Goal: Information Seeking & Learning: Learn about a topic

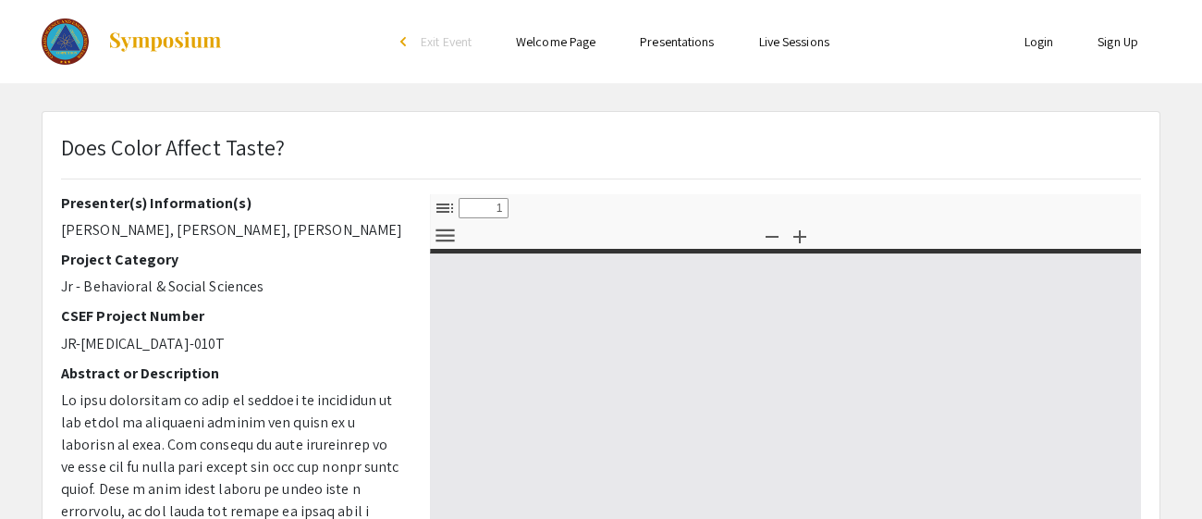
select select "custom"
type input "0"
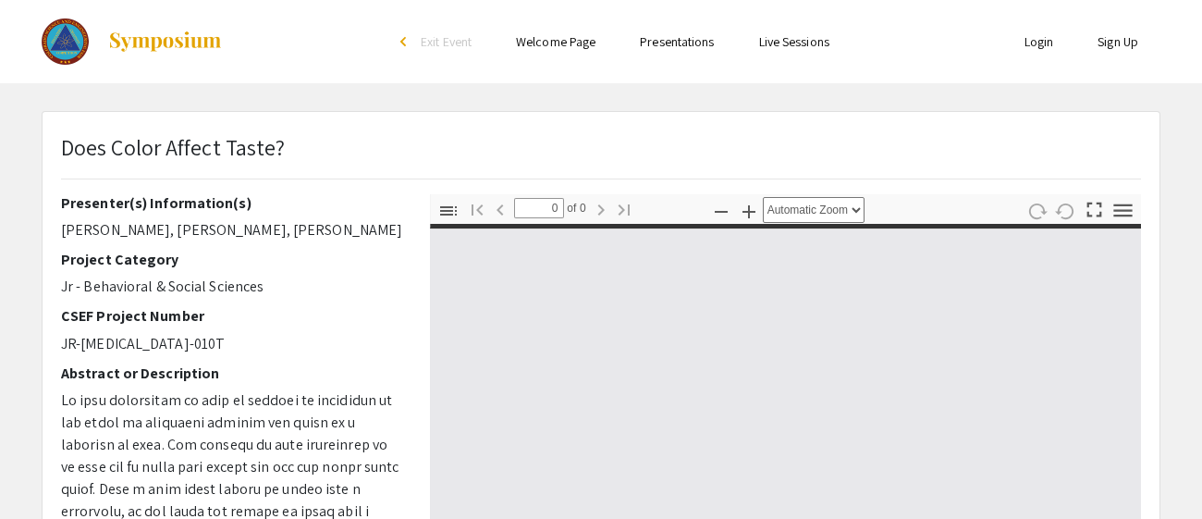
select select "custom"
type input "1"
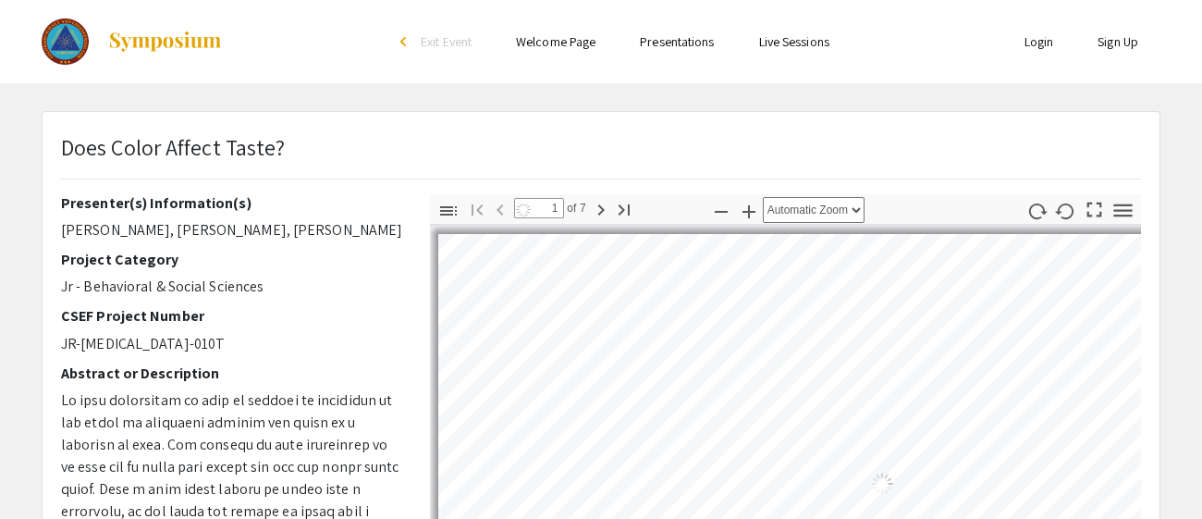
select select "auto"
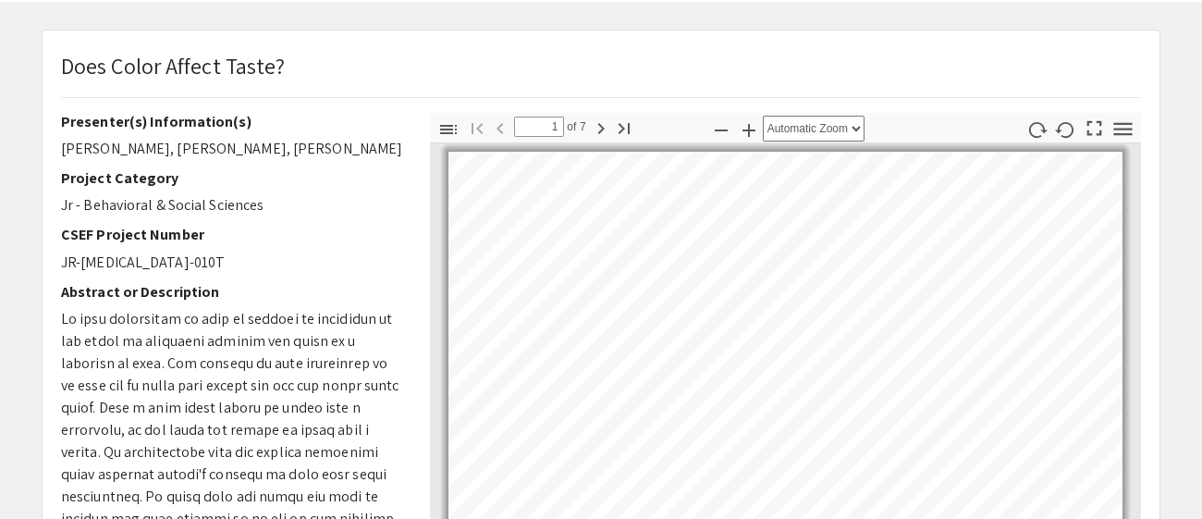
scroll to position [100, 0]
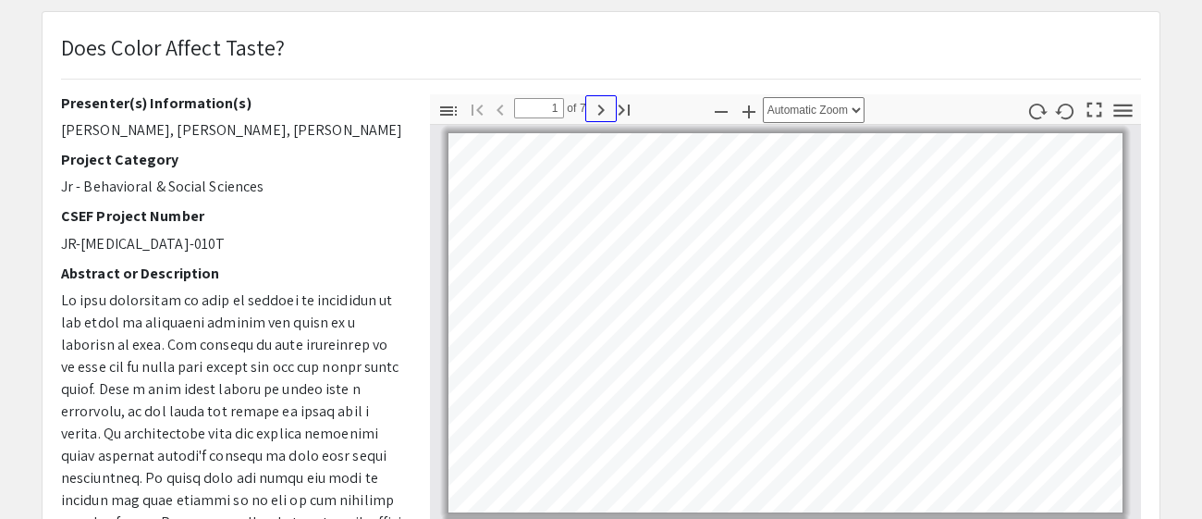
click at [604, 111] on icon "button" at bounding box center [601, 110] width 22 height 22
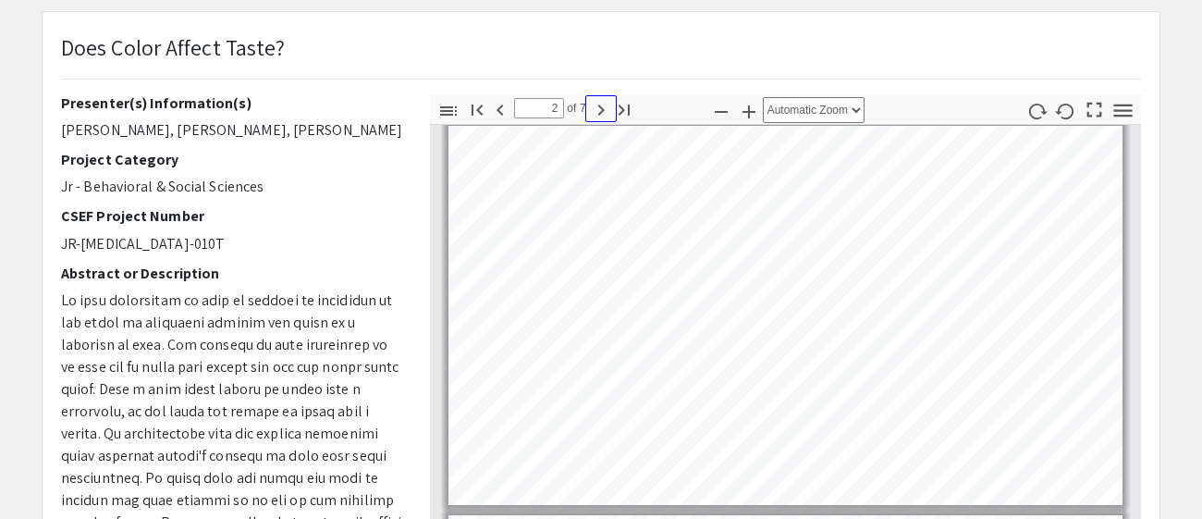
click at [604, 111] on icon "button" at bounding box center [601, 110] width 22 height 22
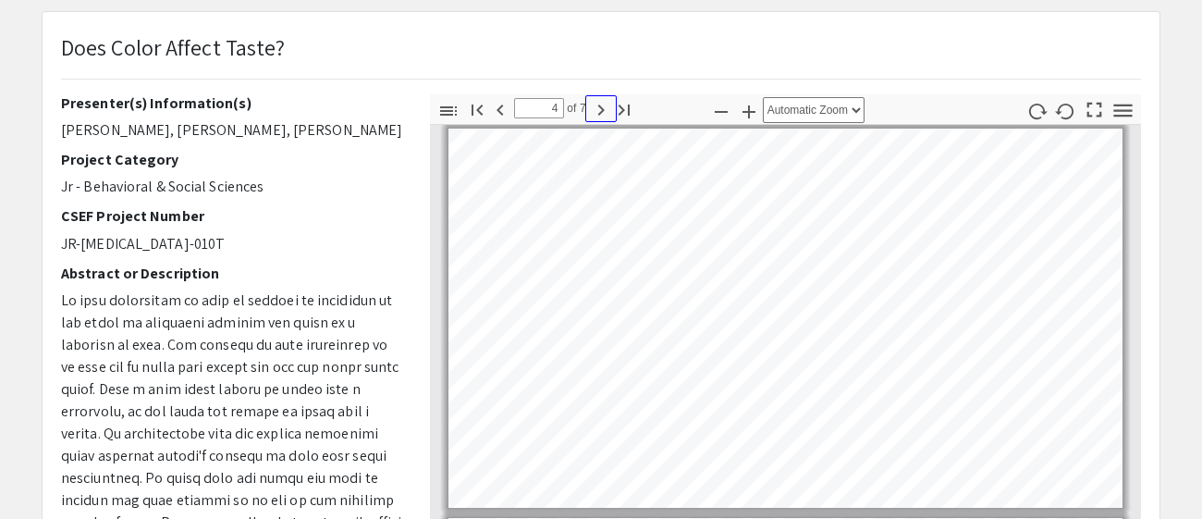
click at [604, 111] on icon "button" at bounding box center [601, 110] width 22 height 22
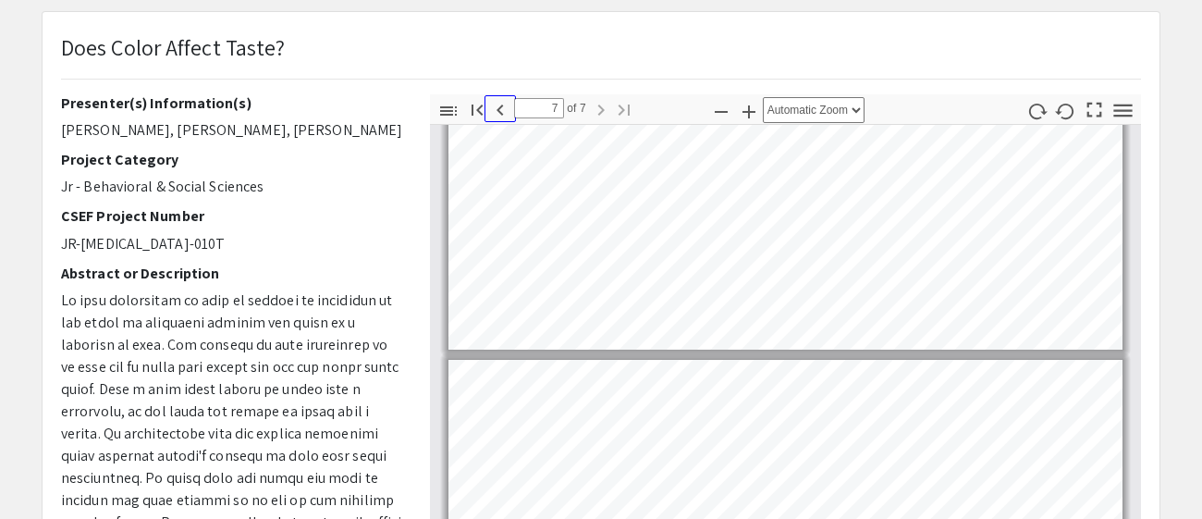
click at [496, 107] on icon "button" at bounding box center [500, 110] width 22 height 22
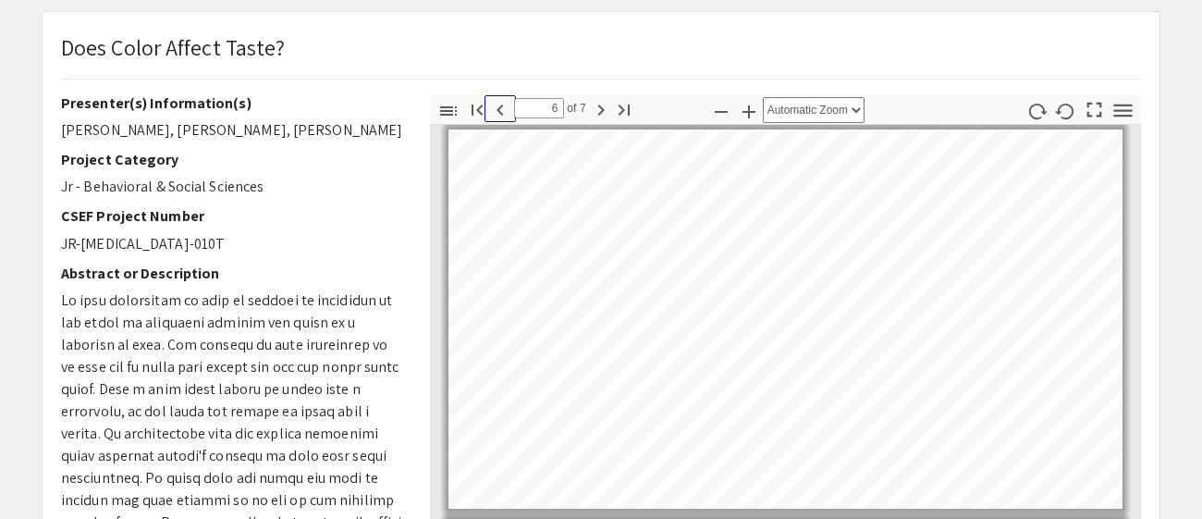
click at [496, 107] on icon "button" at bounding box center [500, 110] width 22 height 22
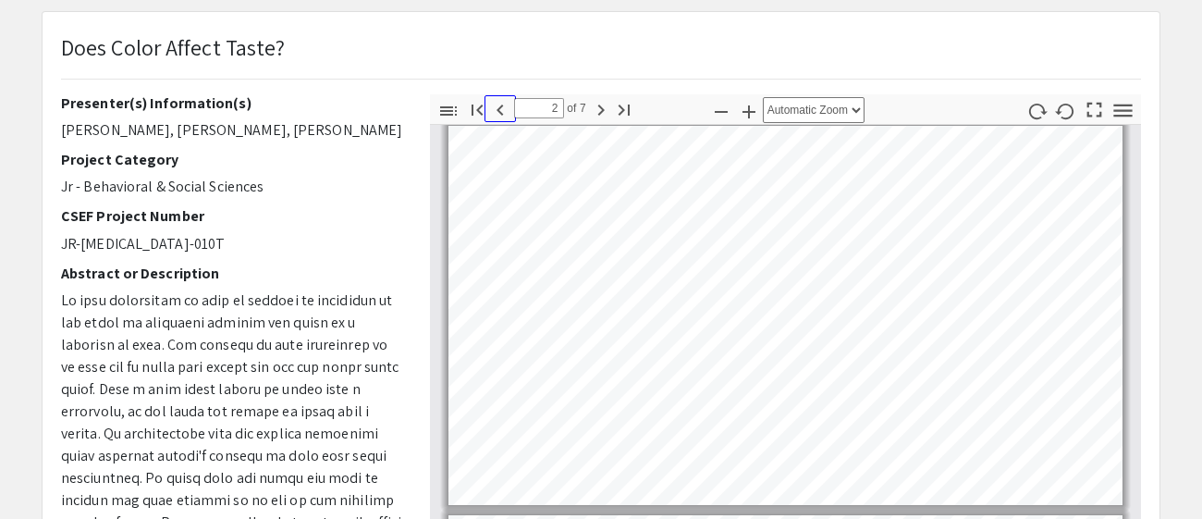
click at [496, 107] on icon "button" at bounding box center [500, 110] width 22 height 22
click at [590, 100] on icon "button" at bounding box center [601, 110] width 22 height 22
type input "2"
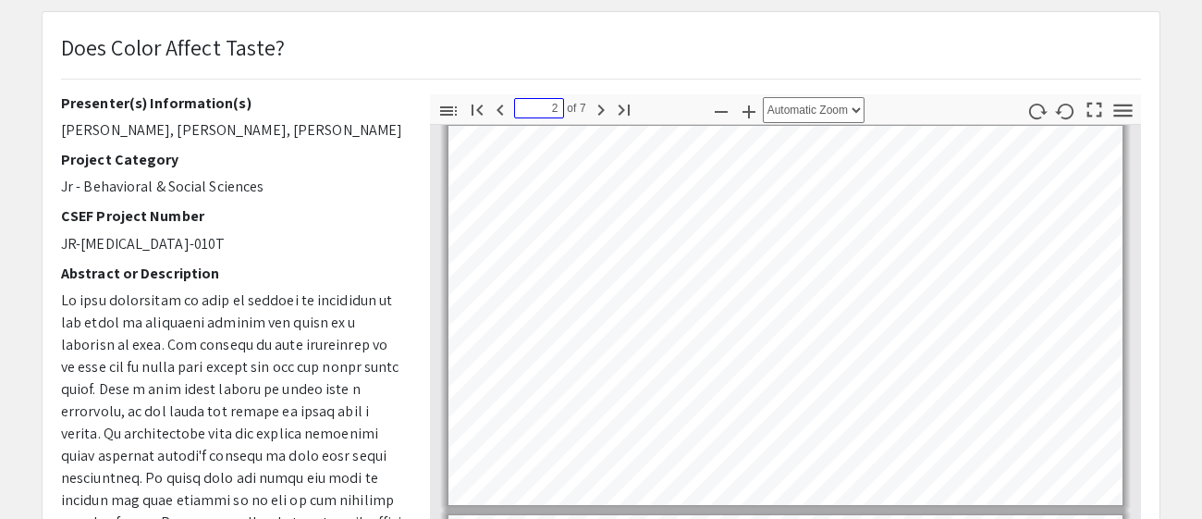
click at [554, 99] on input "2" at bounding box center [539, 108] width 50 height 20
type input "8"
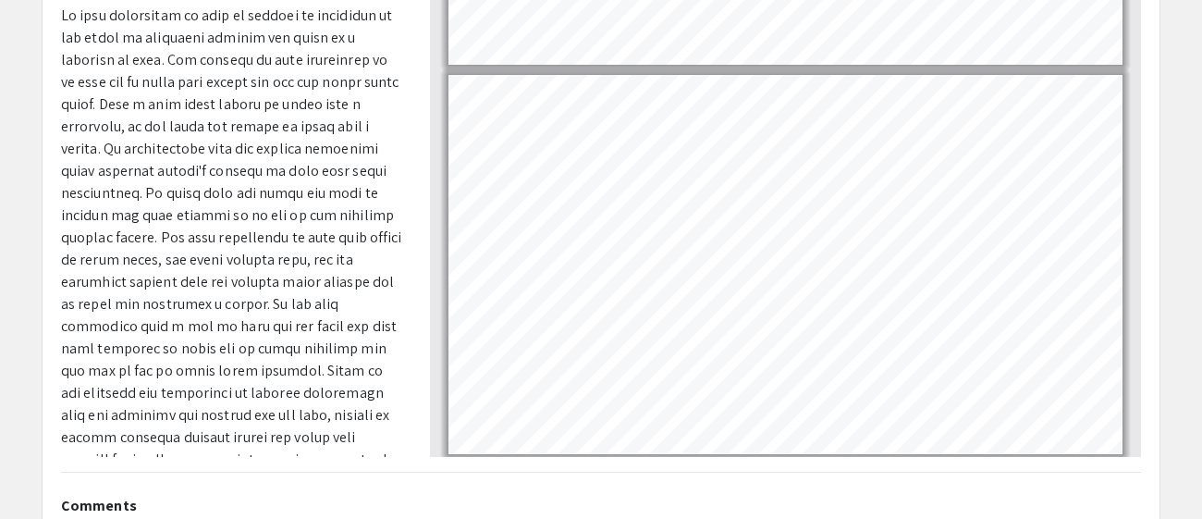
scroll to position [391, 0]
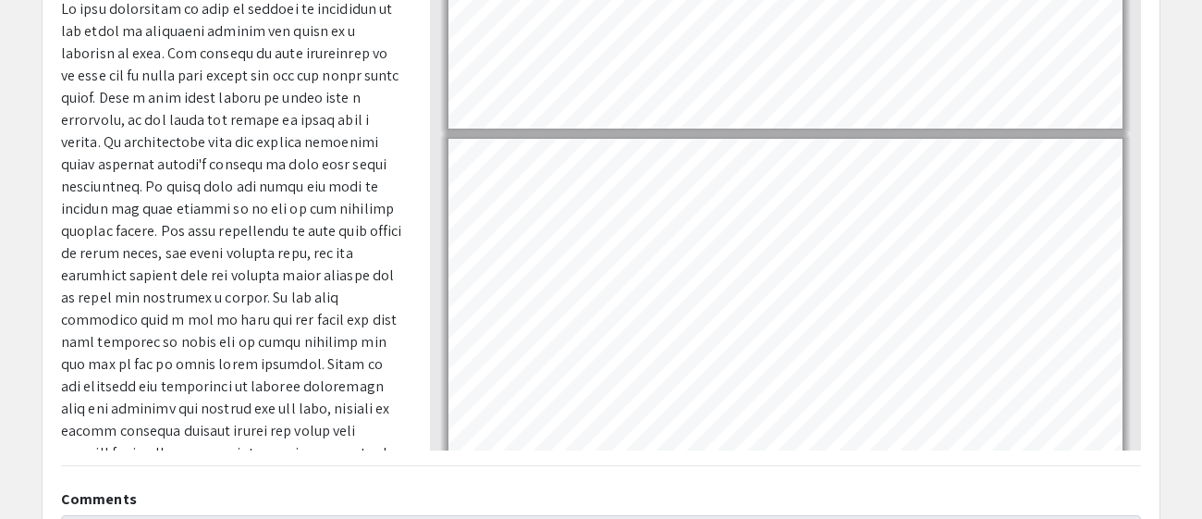
type input "6"
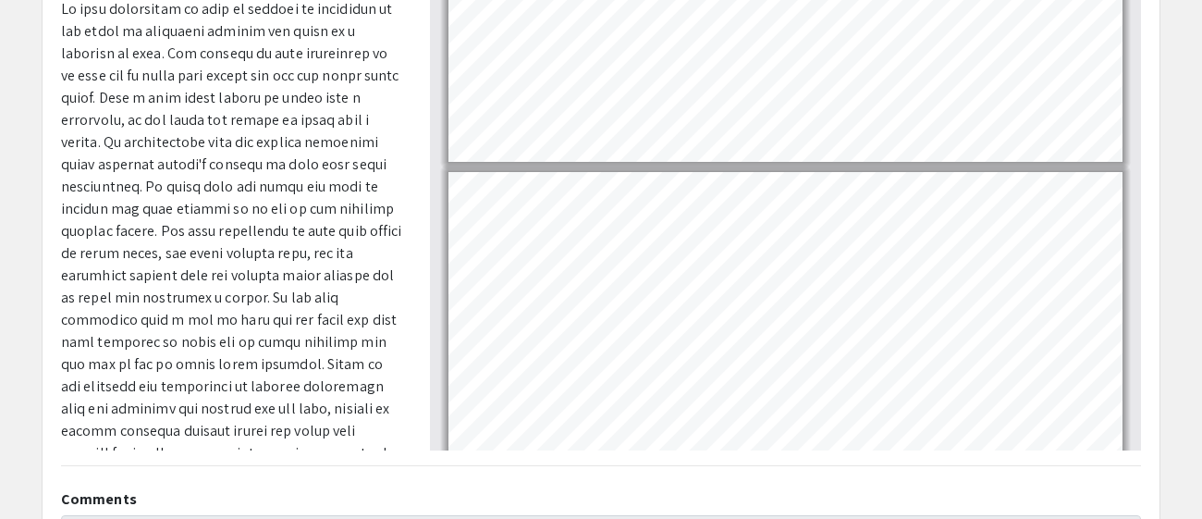
scroll to position [2006, 0]
click at [652, 269] on link "Page 7" at bounding box center [631, 276] width 240 height 23
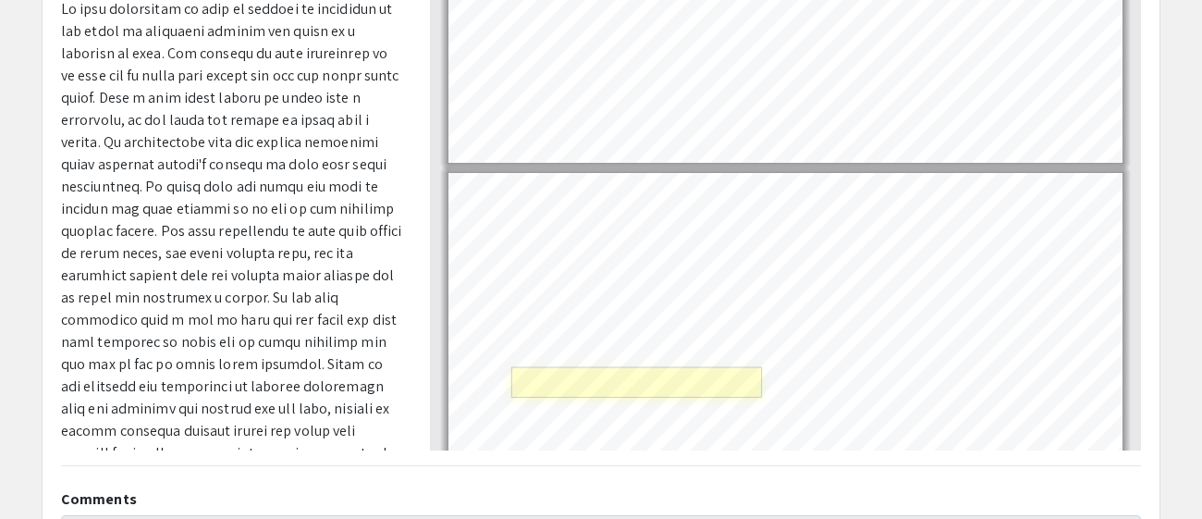
click at [621, 384] on link "Page 7" at bounding box center [636, 381] width 251 height 31
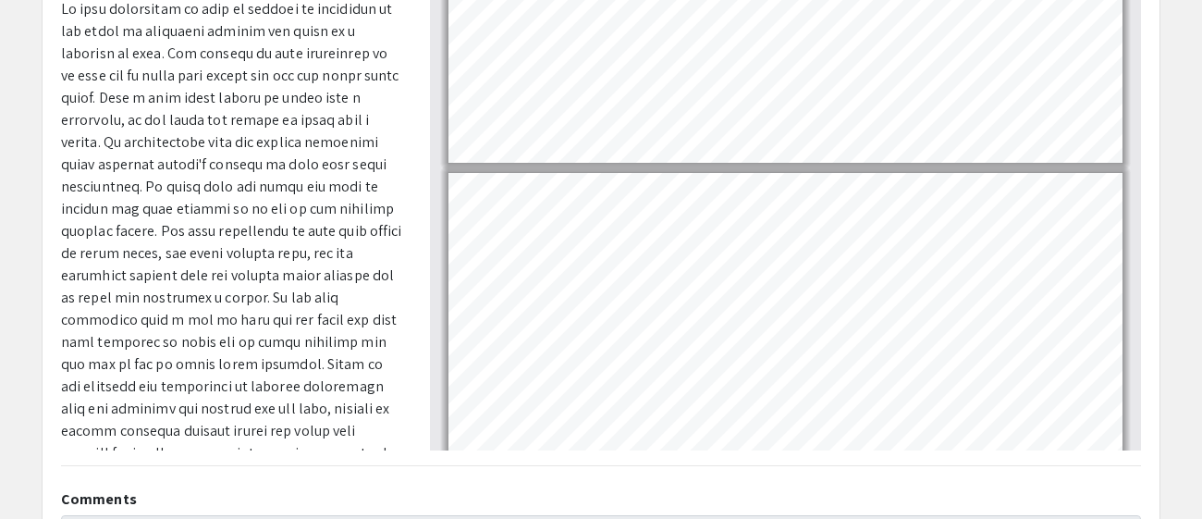
click at [608, 470] on div "Does Color Affect Taste? Presenter(s) Information(s) [PERSON_NAME], [PERSON_NAM…" at bounding box center [601, 187] width 1117 height 933
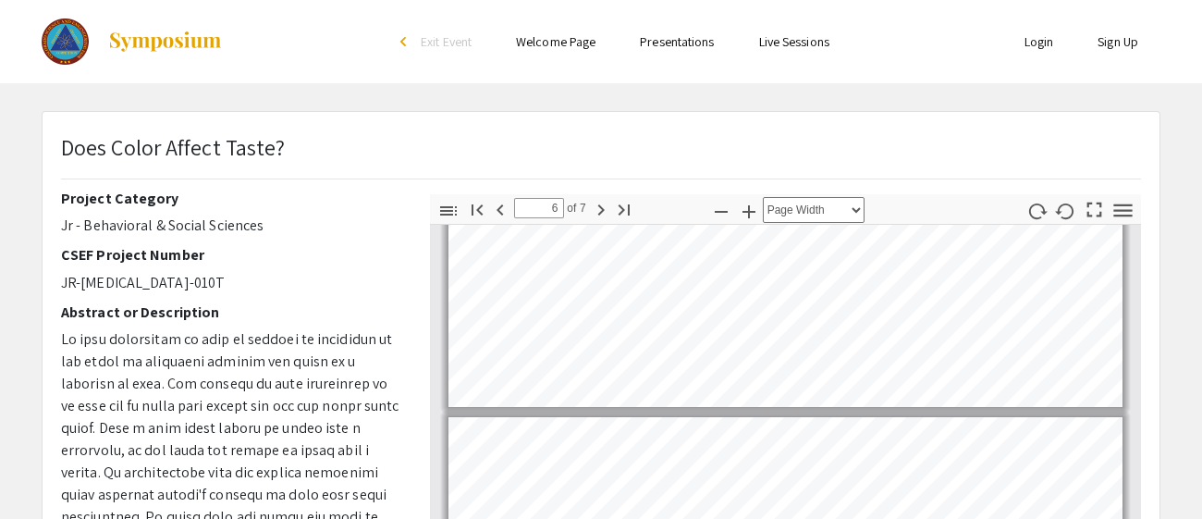
scroll to position [0, 0]
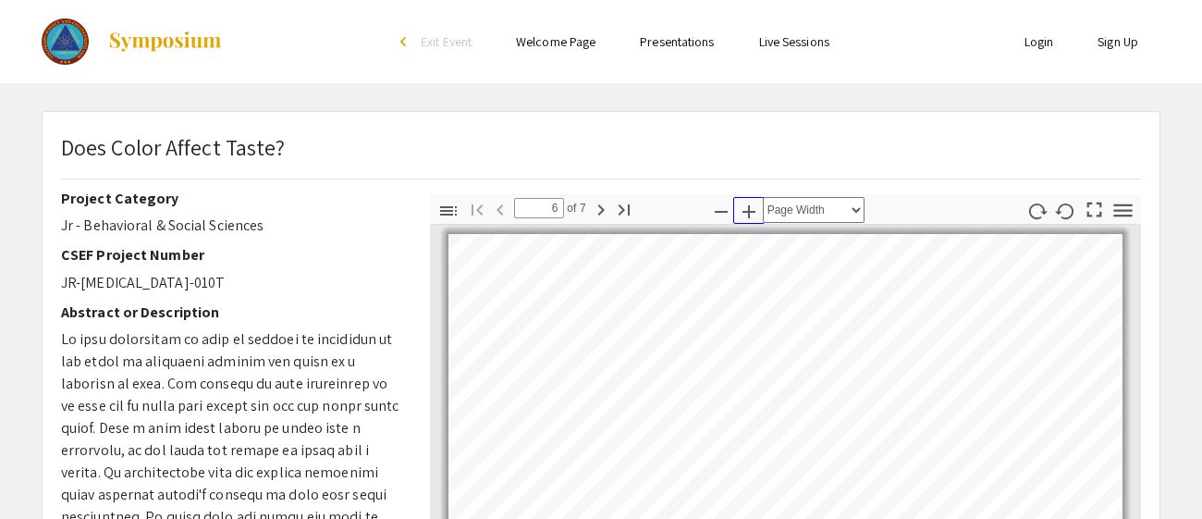
click at [746, 201] on icon "button" at bounding box center [749, 212] width 22 height 22
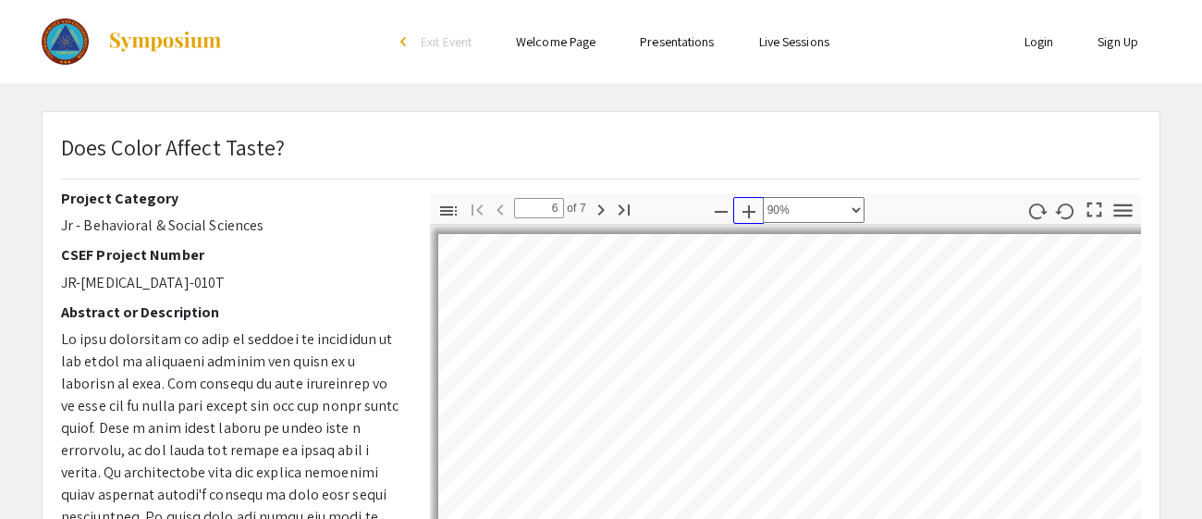
click at [746, 201] on icon "button" at bounding box center [749, 212] width 22 height 22
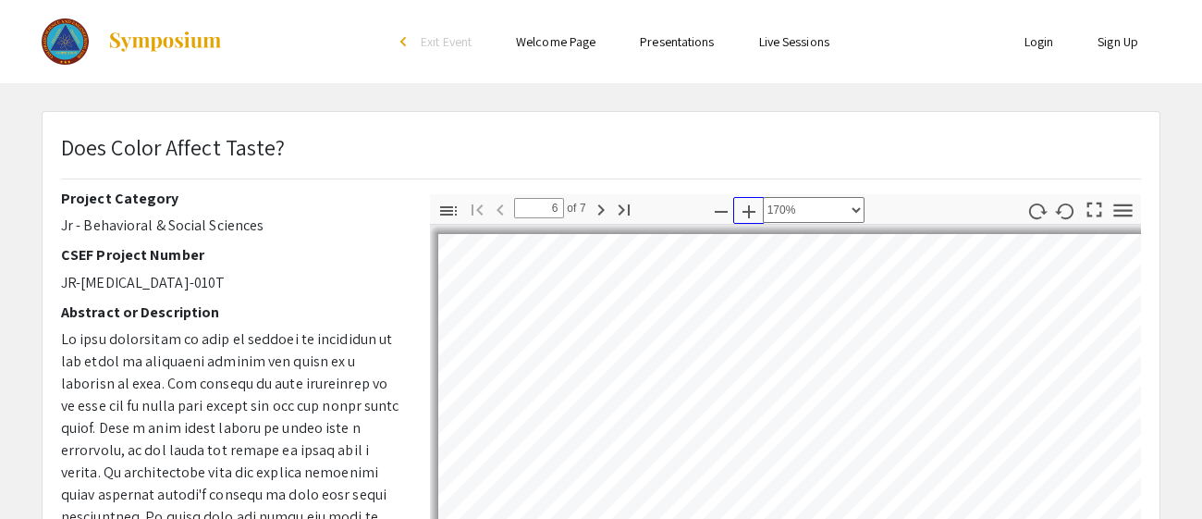
click at [746, 201] on icon "button" at bounding box center [749, 212] width 22 height 22
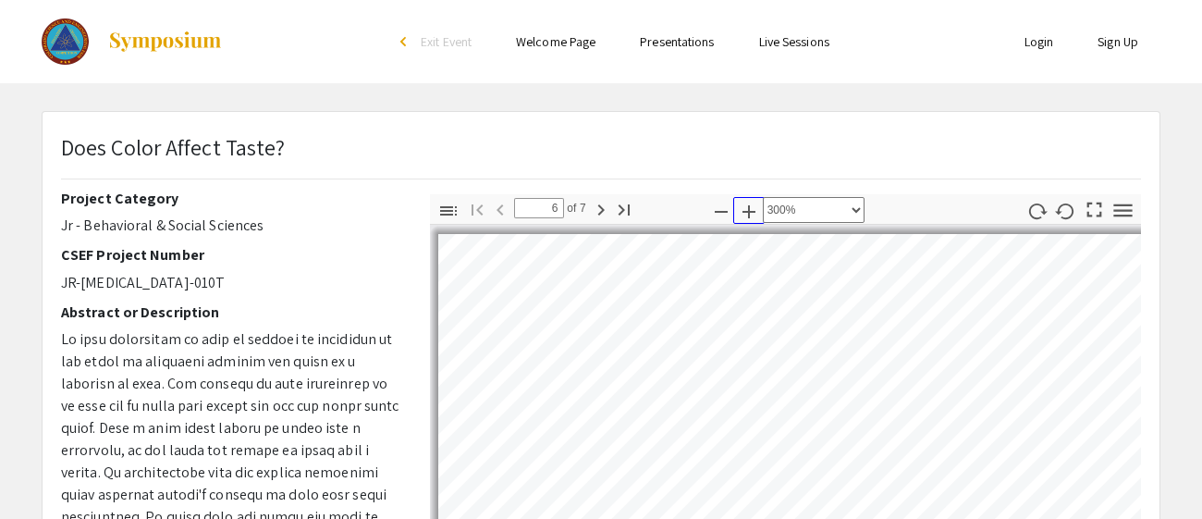
click at [746, 201] on icon "button" at bounding box center [749, 212] width 22 height 22
click at [844, 208] on select "Automatic Zoom Actual Size Page Fit Page Width 50% 100% 125% 150% 200% 300% 400…" at bounding box center [814, 210] width 102 height 26
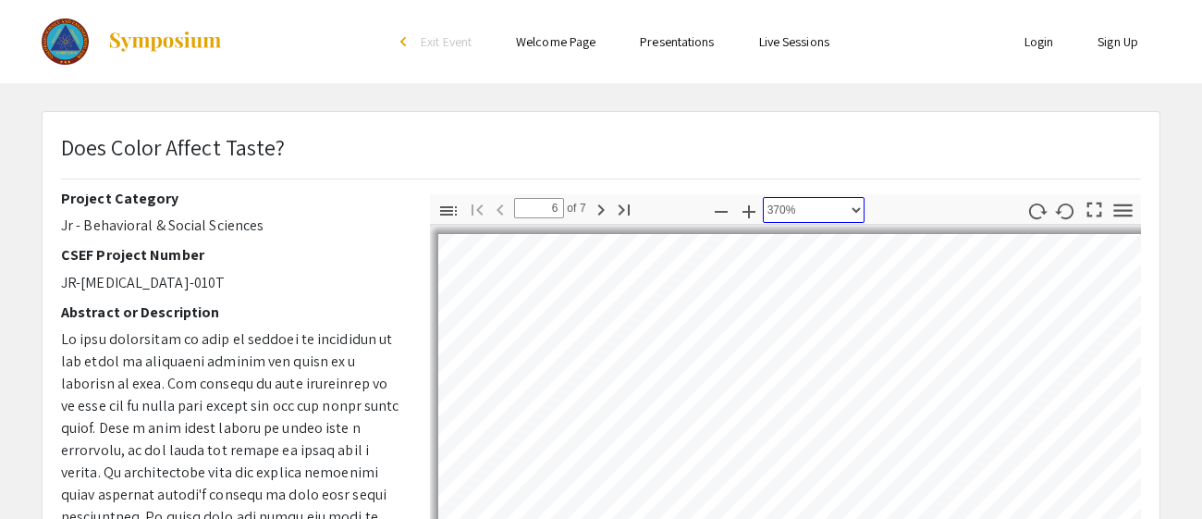
click at [844, 208] on select "Automatic Zoom Actual Size Page Fit Page Width 50% 100% 125% 150% 200% 300% 400…" at bounding box center [814, 210] width 102 height 26
click at [864, 204] on div "Toggle Sidebar Find Go to First Page Previous 6 of 7 Next Go to Last Page Zoom …" at bounding box center [785, 209] width 711 height 30
click at [728, 206] on icon "button" at bounding box center [721, 212] width 22 height 22
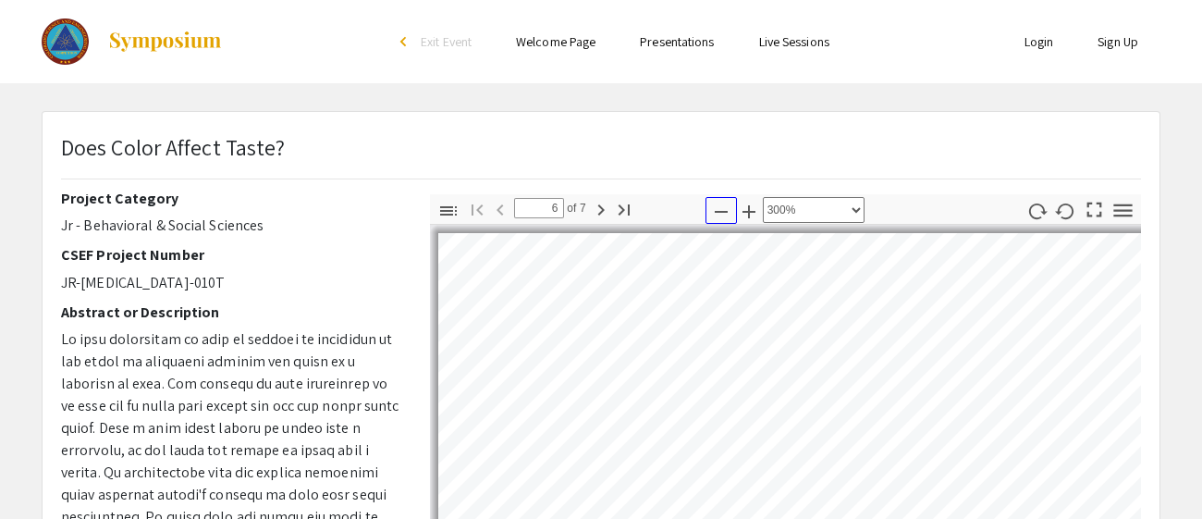
click at [728, 206] on icon "button" at bounding box center [721, 212] width 22 height 22
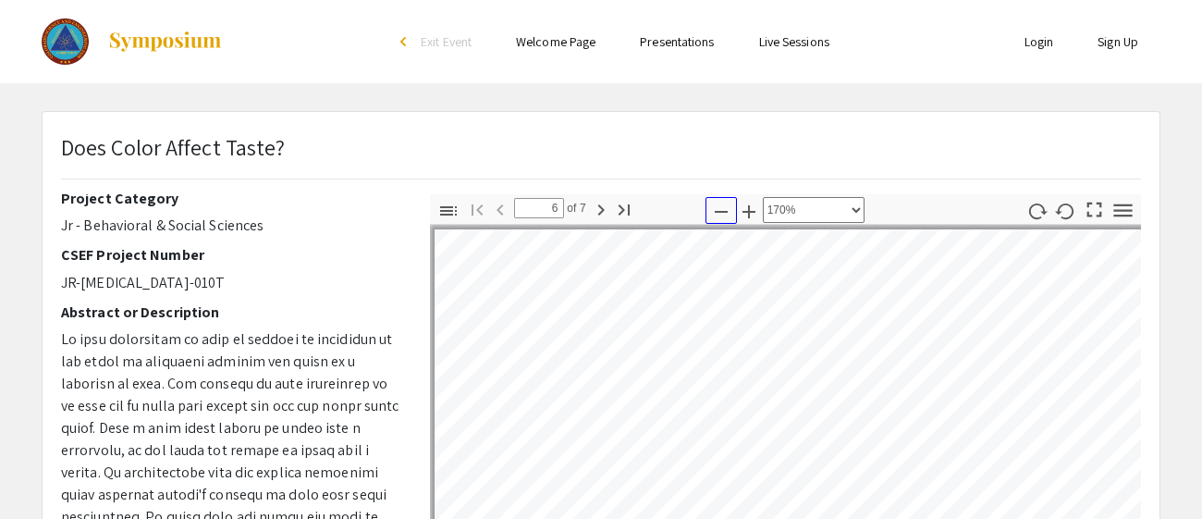
click at [728, 206] on icon "button" at bounding box center [721, 212] width 22 height 22
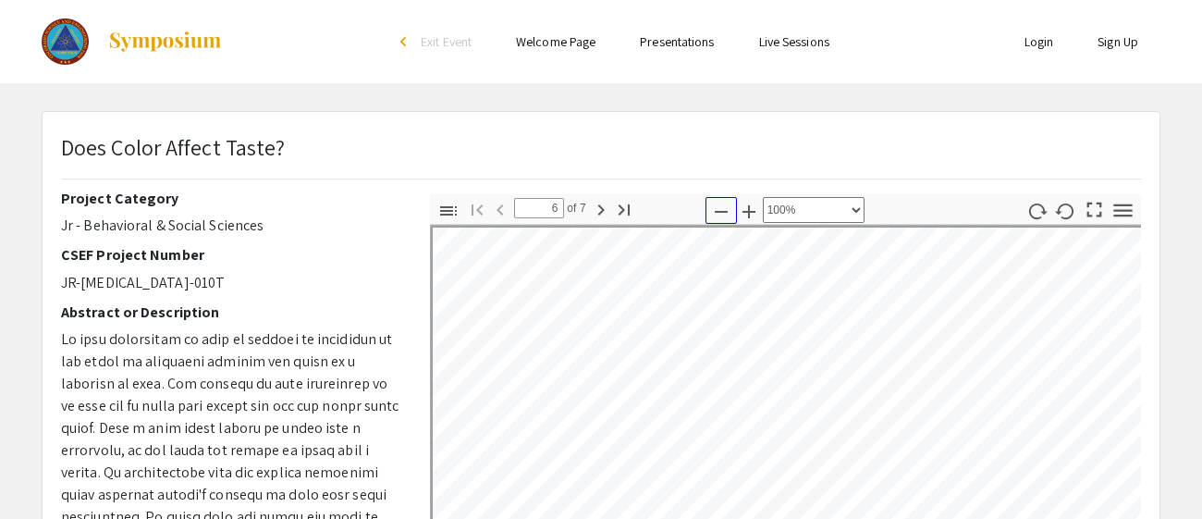
click at [728, 206] on icon "button" at bounding box center [721, 212] width 22 height 22
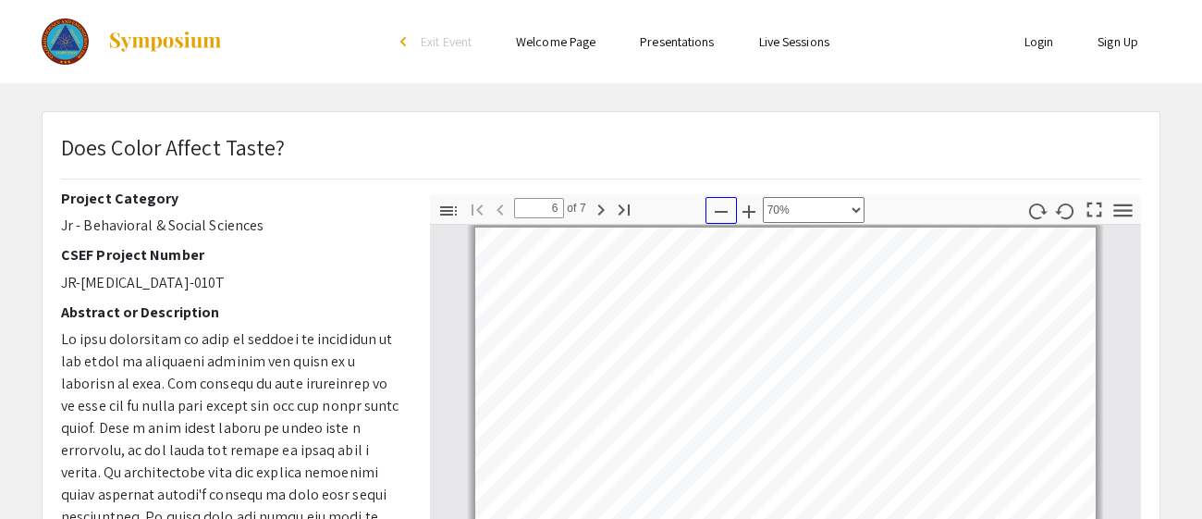
scroll to position [7, 0]
click at [728, 206] on icon "button" at bounding box center [721, 212] width 22 height 22
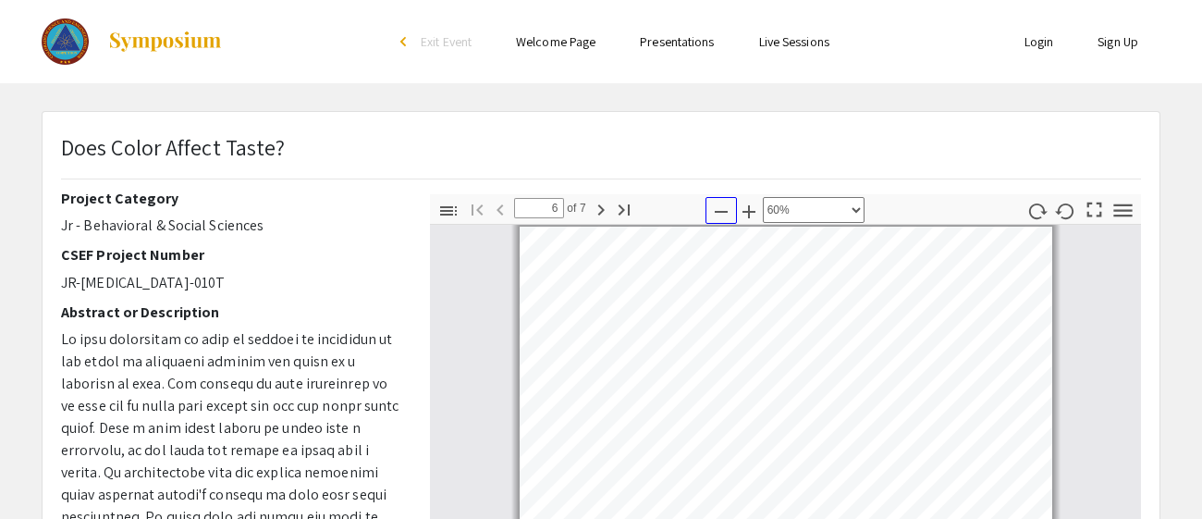
click at [728, 206] on icon "button" at bounding box center [721, 212] width 22 height 22
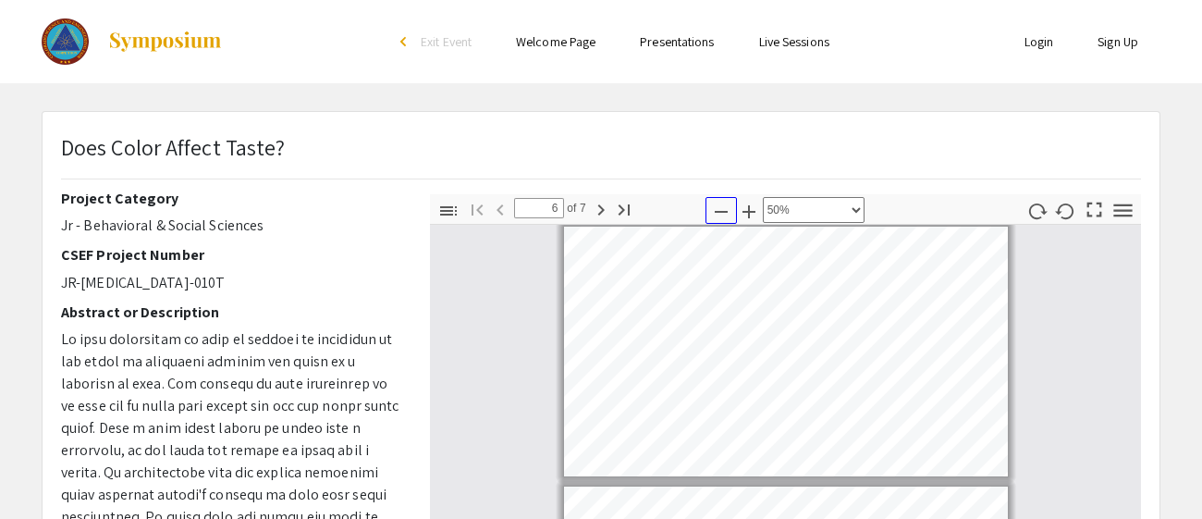
click at [728, 206] on icon "button" at bounding box center [721, 212] width 22 height 22
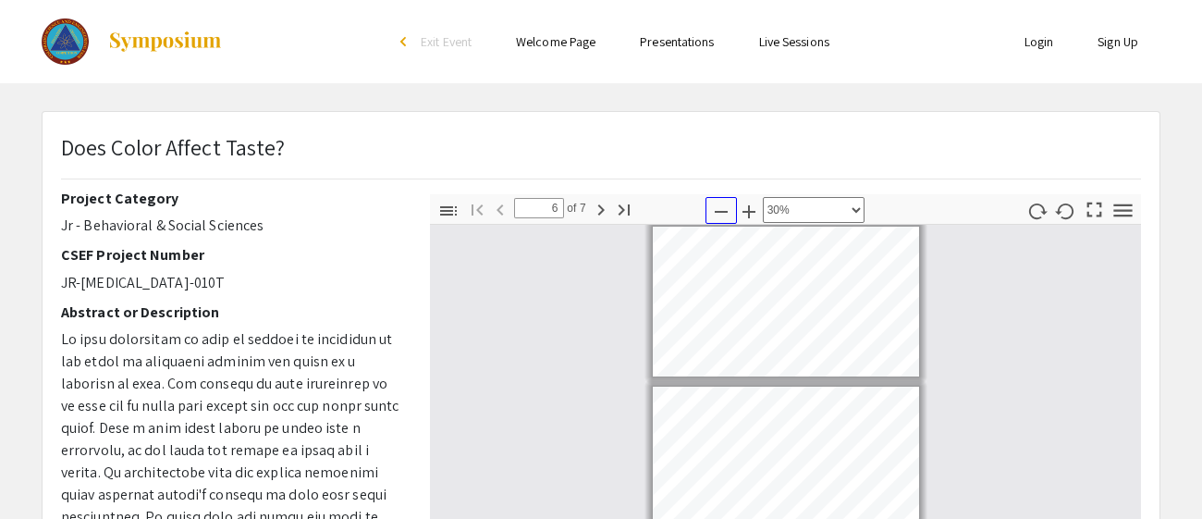
click at [728, 206] on icon "button" at bounding box center [721, 212] width 22 height 22
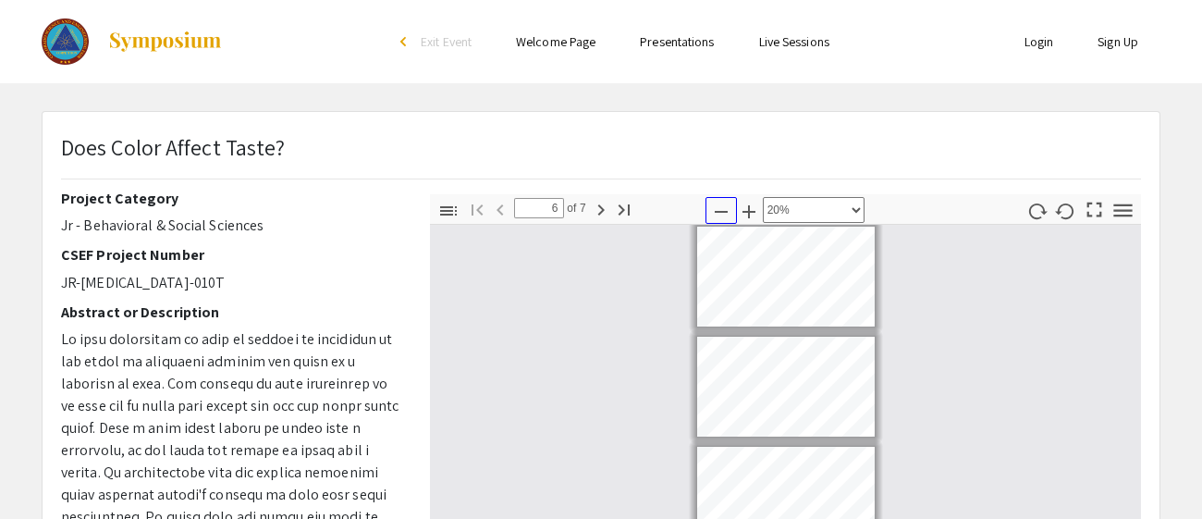
click at [728, 206] on icon "button" at bounding box center [721, 212] width 22 height 22
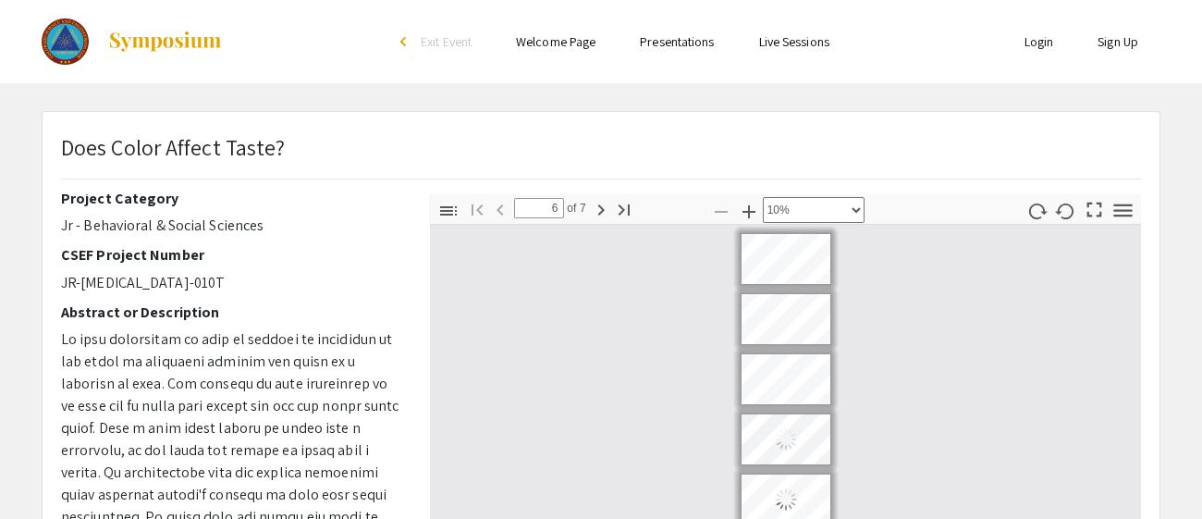
scroll to position [0, 0]
click at [755, 208] on icon "button" at bounding box center [749, 212] width 22 height 22
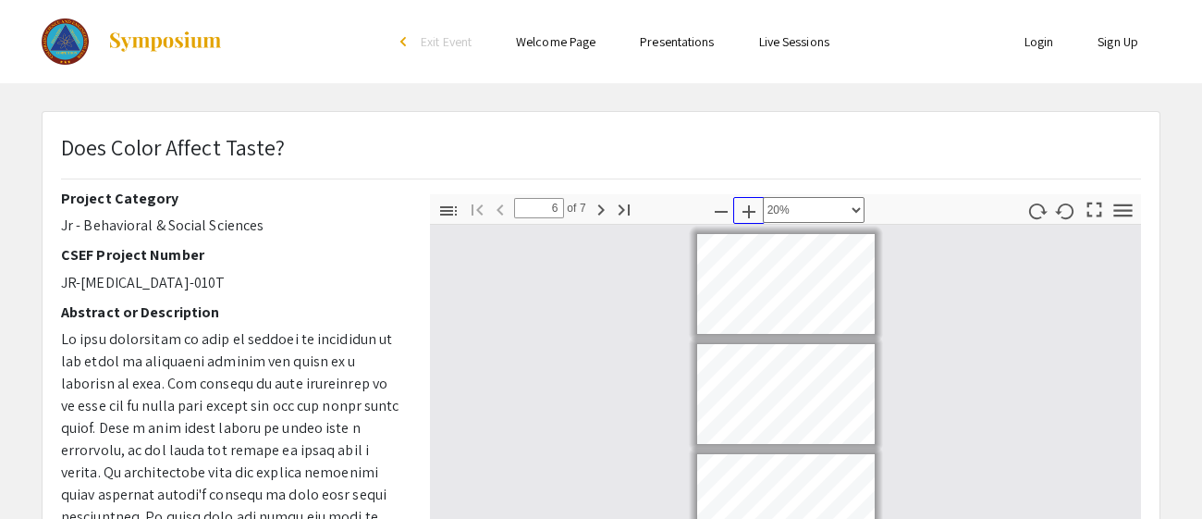
click at [755, 208] on icon "button" at bounding box center [749, 212] width 22 height 22
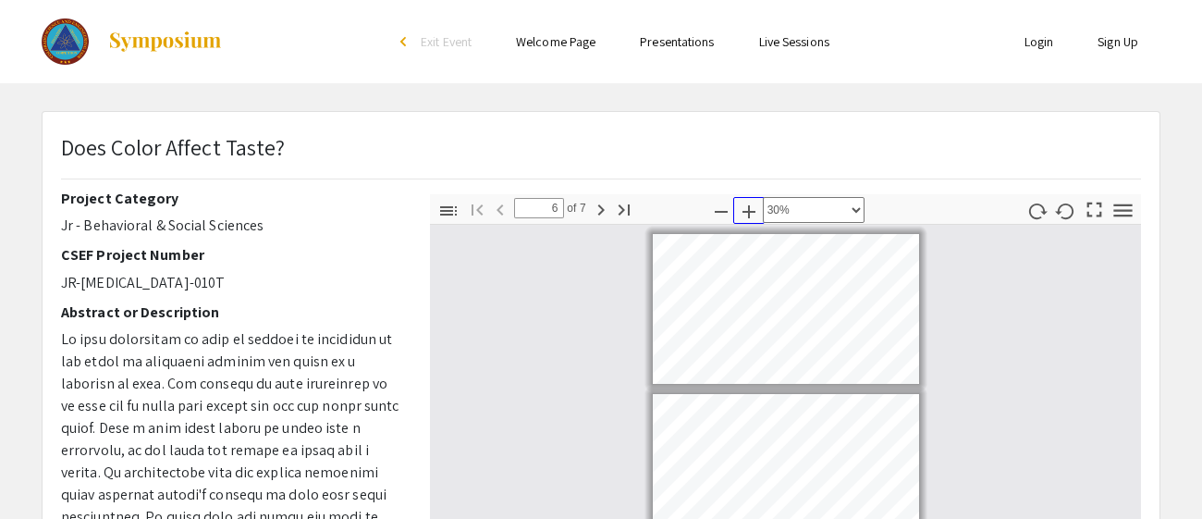
click at [755, 208] on icon "button" at bounding box center [749, 212] width 22 height 22
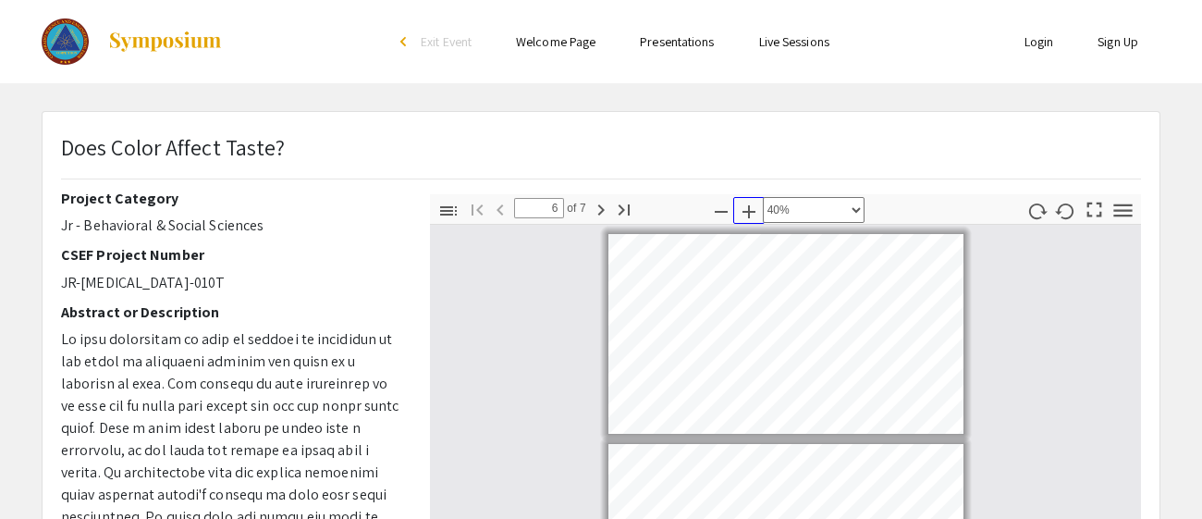
click at [755, 208] on icon "button" at bounding box center [749, 212] width 22 height 22
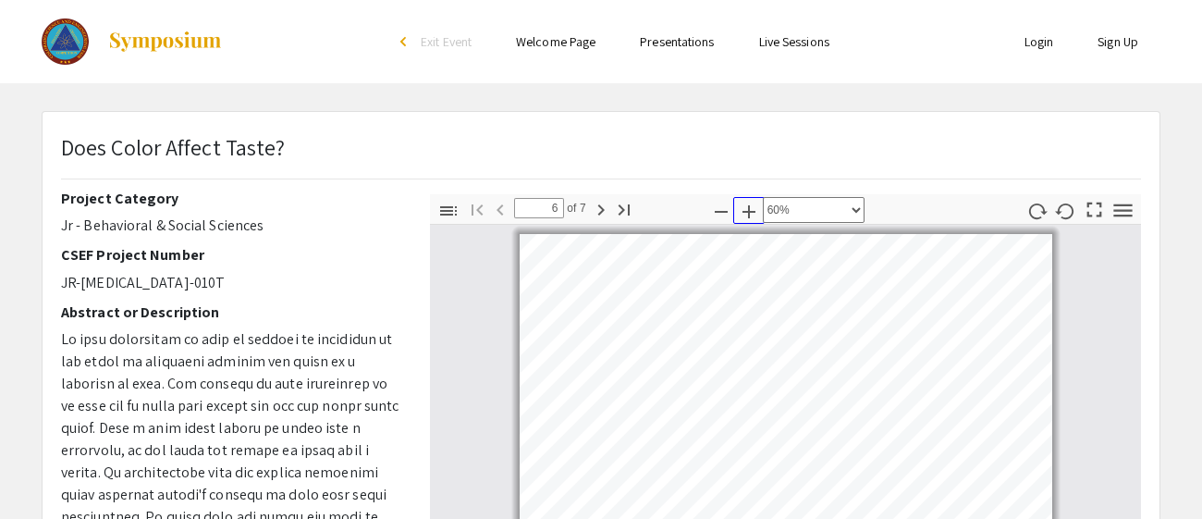
click at [755, 208] on icon "button" at bounding box center [749, 212] width 22 height 22
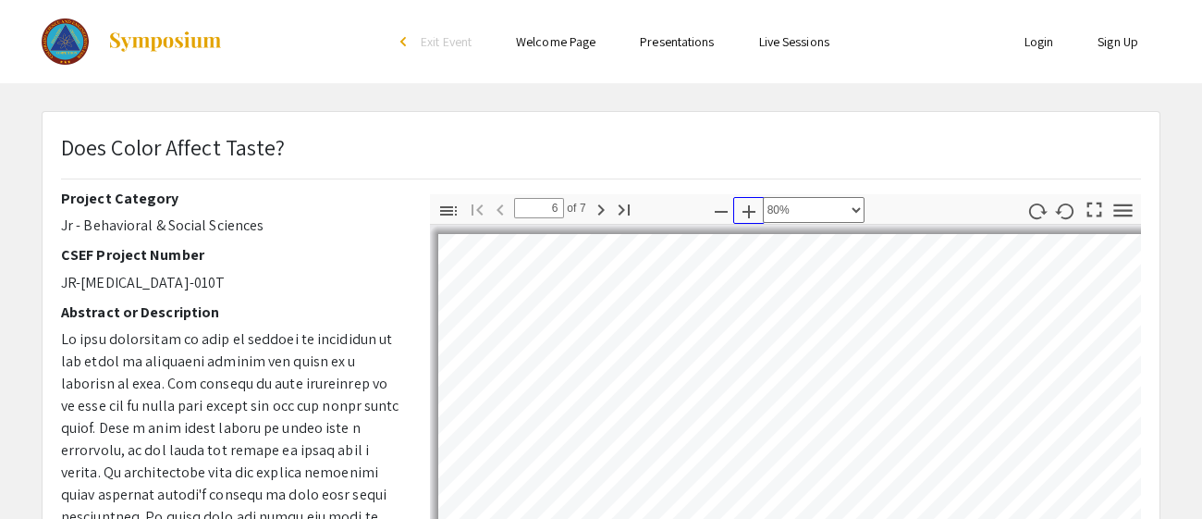
click at [755, 208] on icon "button" at bounding box center [749, 212] width 22 height 22
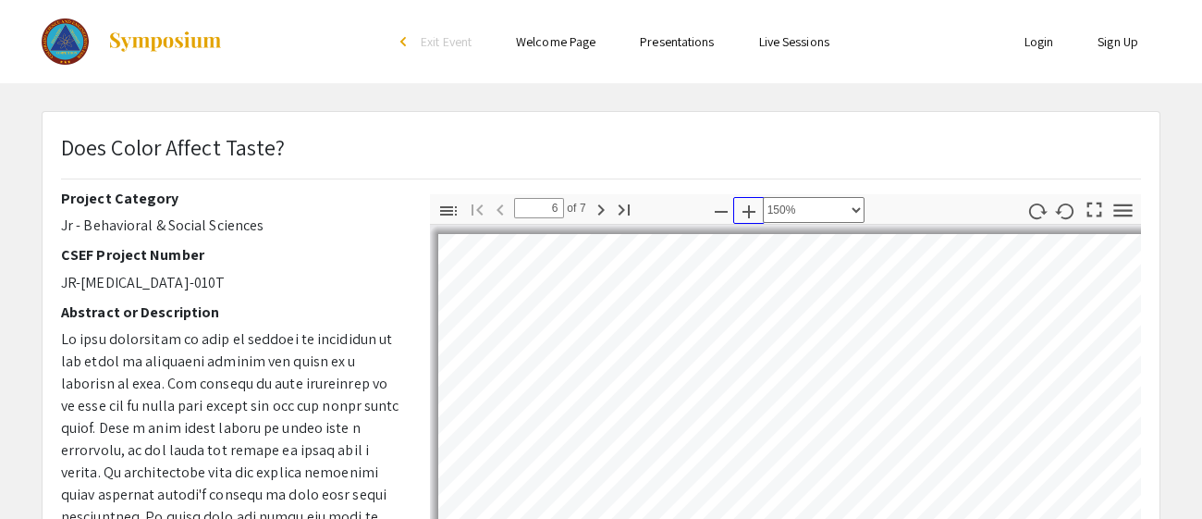
click at [755, 208] on icon "button" at bounding box center [749, 212] width 22 height 22
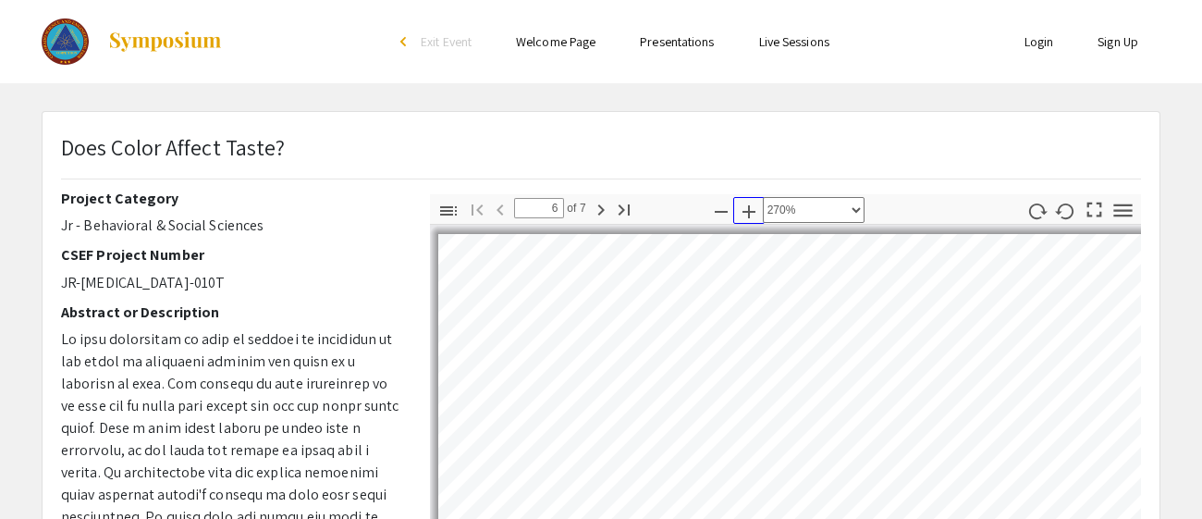
click at [755, 208] on icon "button" at bounding box center [749, 212] width 22 height 22
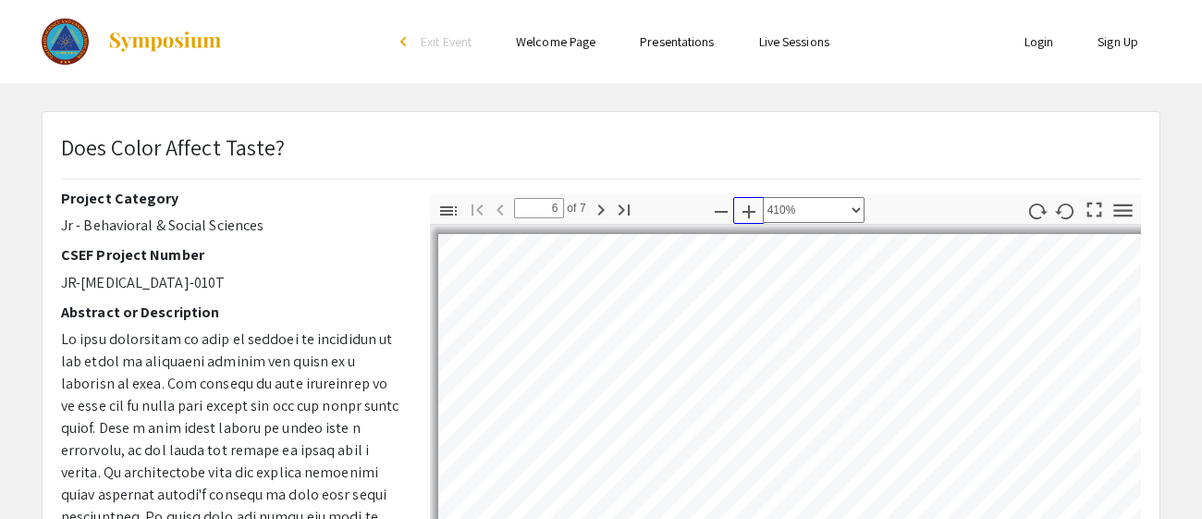
click at [755, 208] on icon "button" at bounding box center [749, 212] width 22 height 22
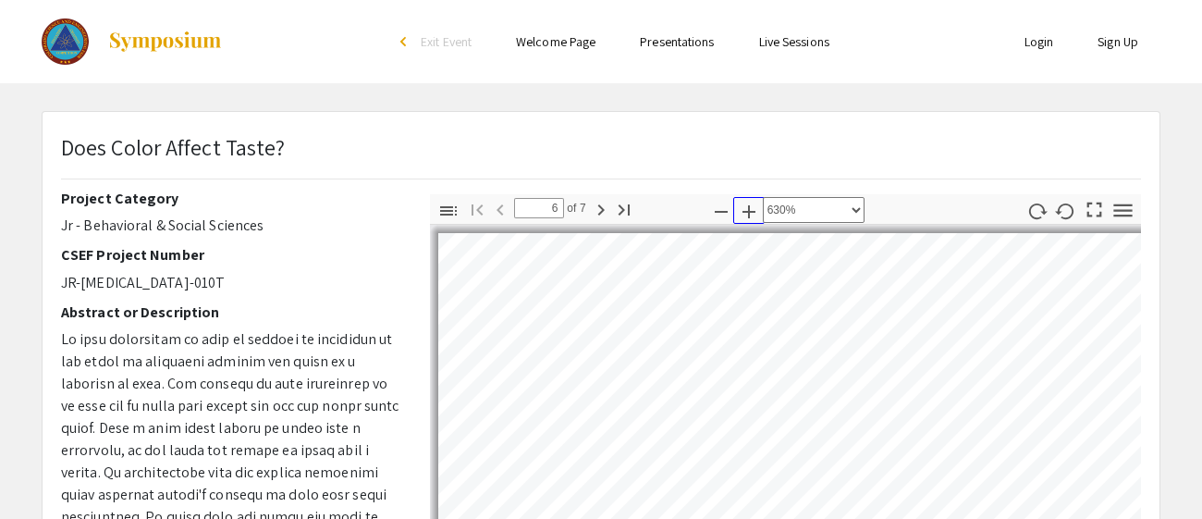
click at [755, 208] on icon "button" at bounding box center [749, 212] width 22 height 22
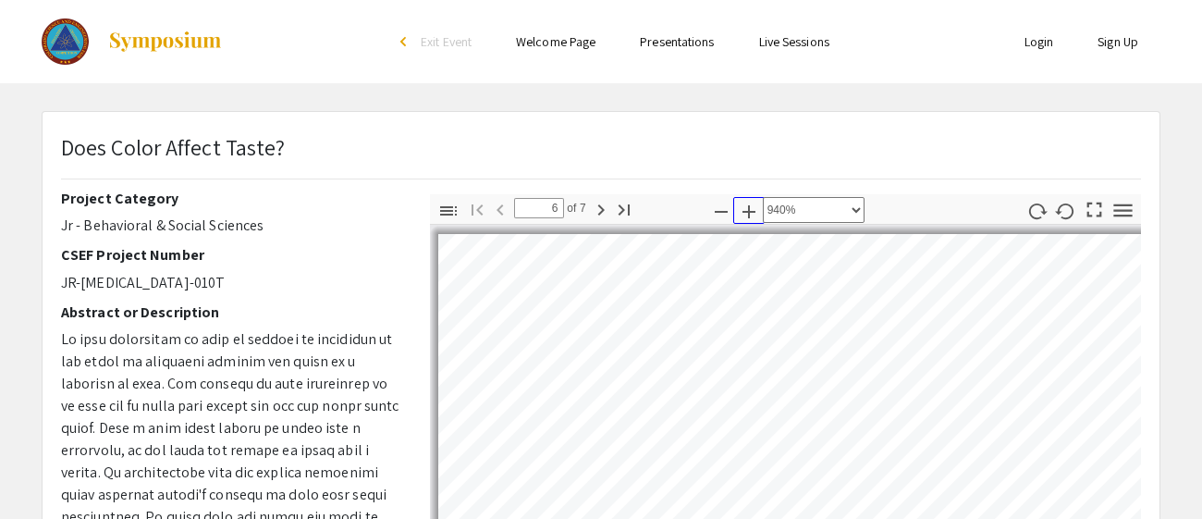
click at [755, 208] on icon "button" at bounding box center [749, 212] width 22 height 22
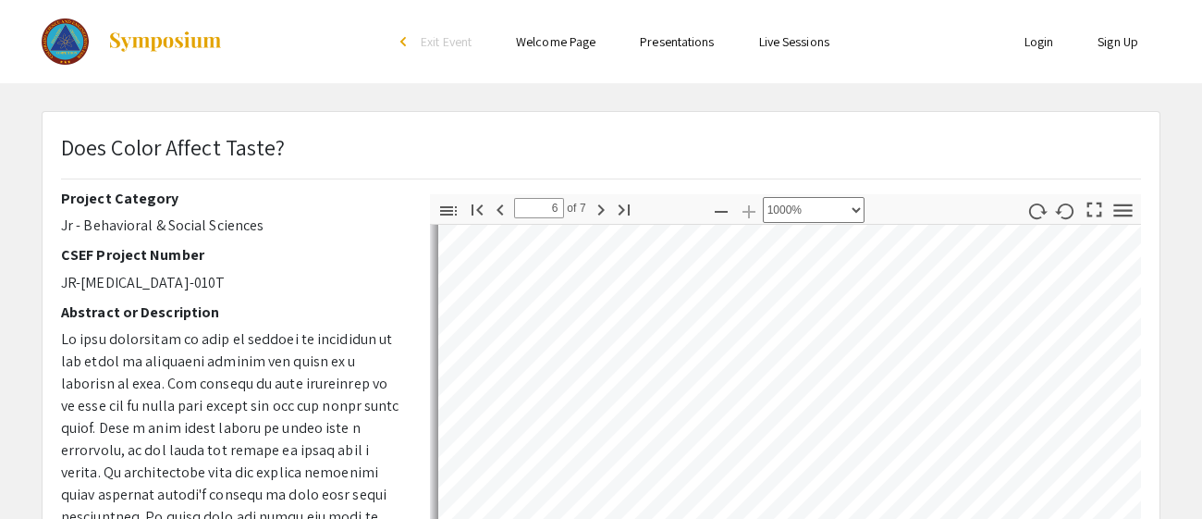
scroll to position [6229, 0]
click at [721, 201] on icon "button" at bounding box center [721, 212] width 22 height 22
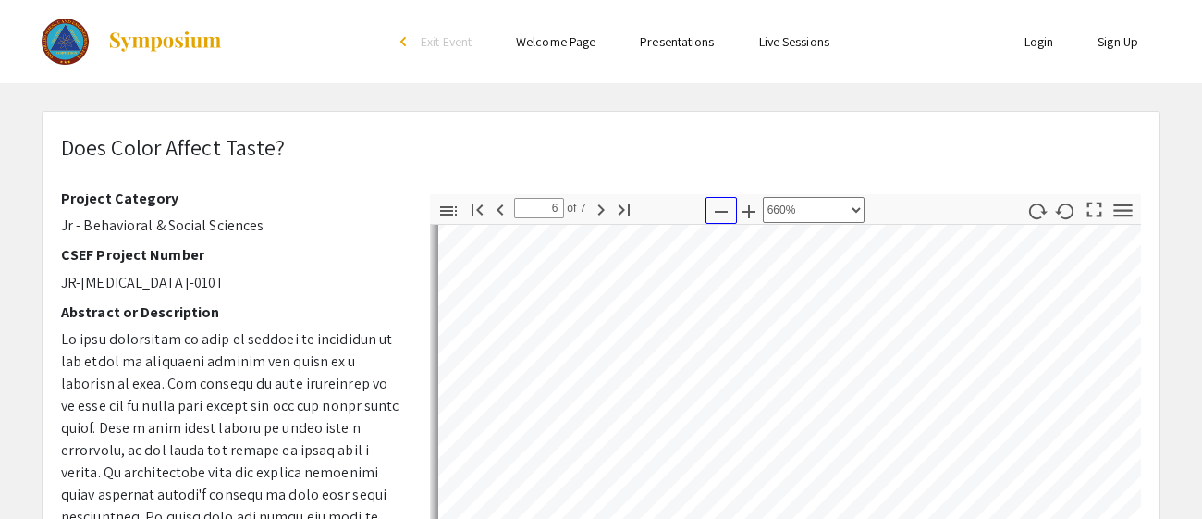
click at [721, 201] on icon "button" at bounding box center [721, 212] width 22 height 22
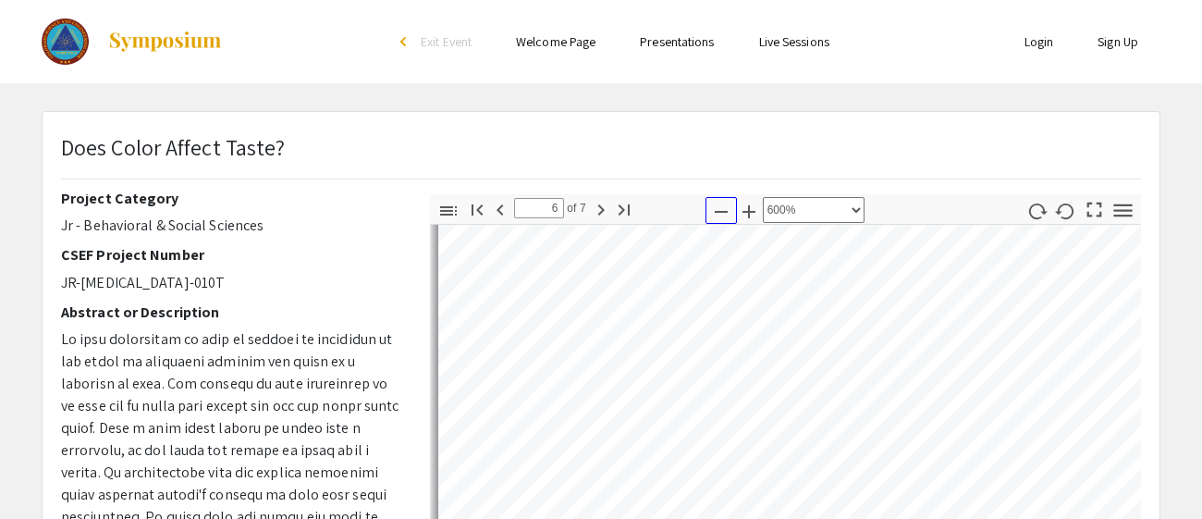
click at [721, 201] on icon "button" at bounding box center [721, 212] width 22 height 22
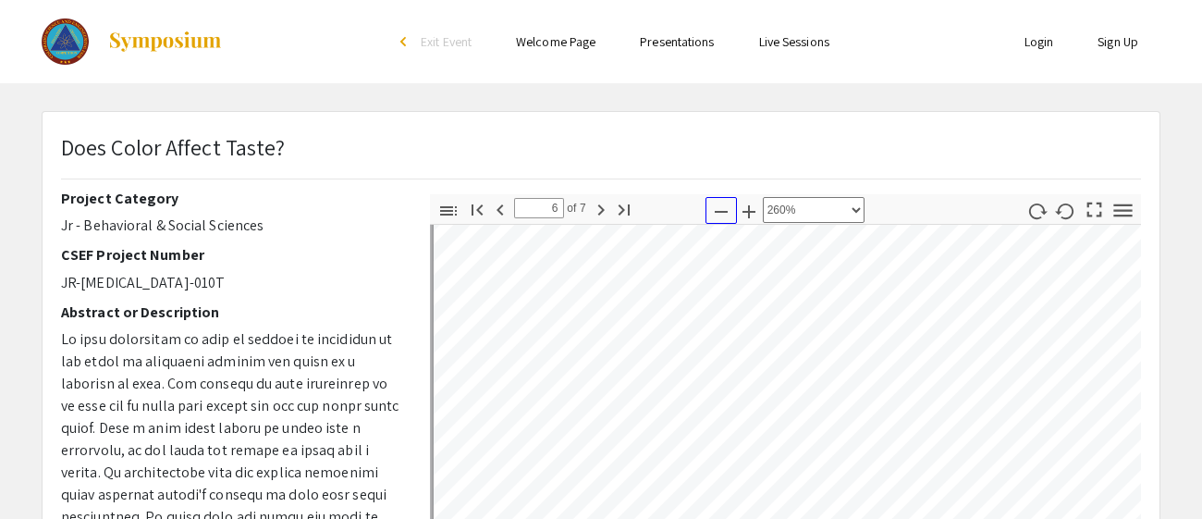
click at [721, 201] on icon "button" at bounding box center [721, 212] width 22 height 22
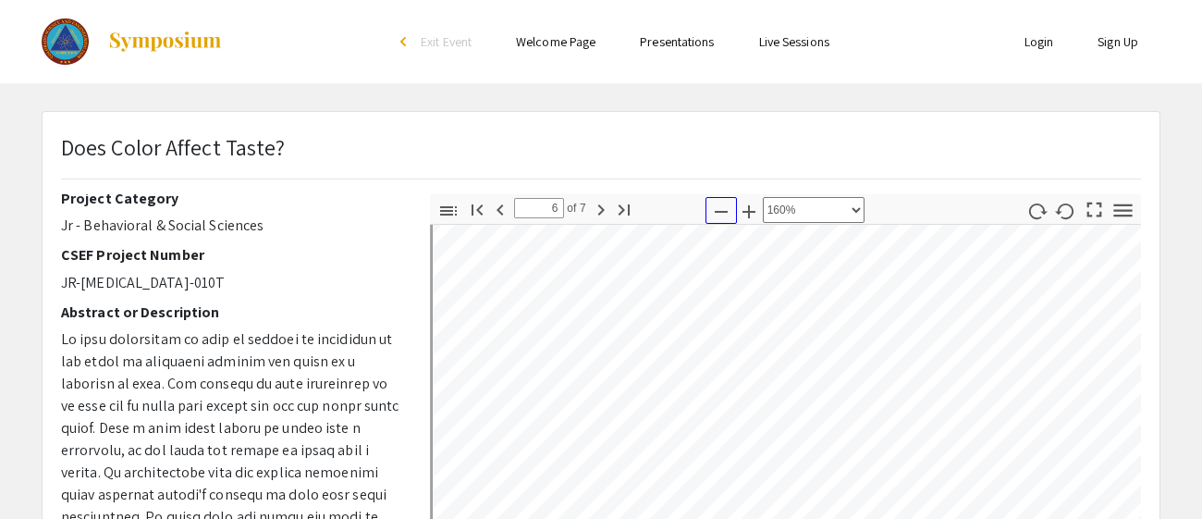
click at [721, 201] on icon "button" at bounding box center [721, 212] width 22 height 22
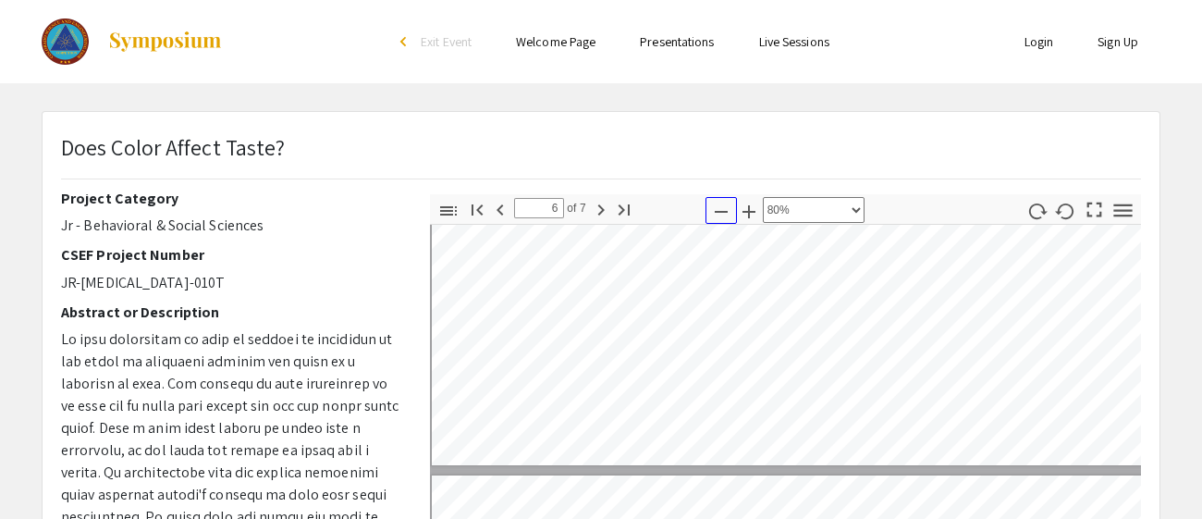
scroll to position [418, 7]
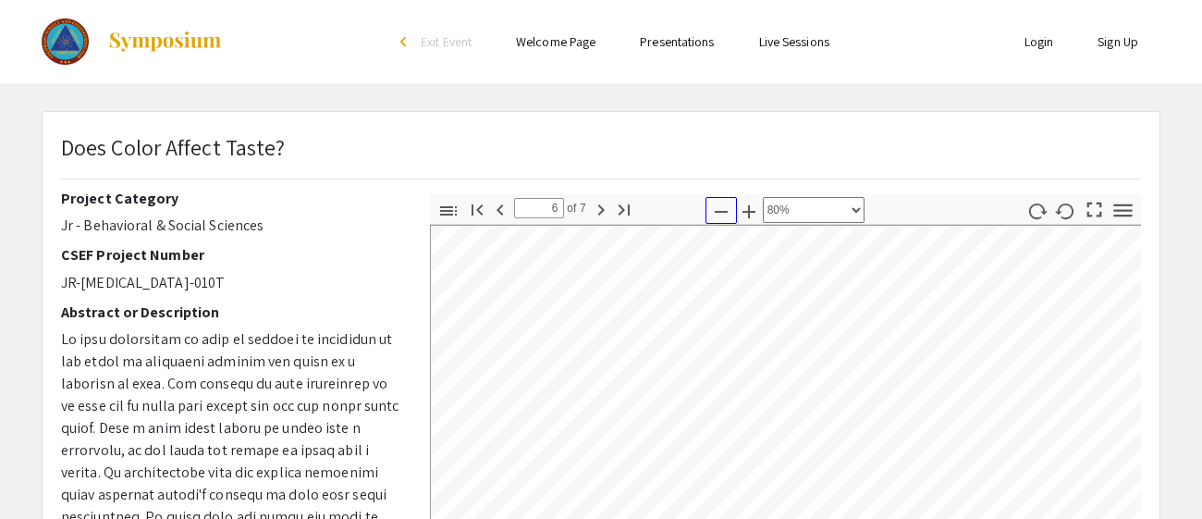
click at [721, 201] on icon "button" at bounding box center [721, 212] width 22 height 22
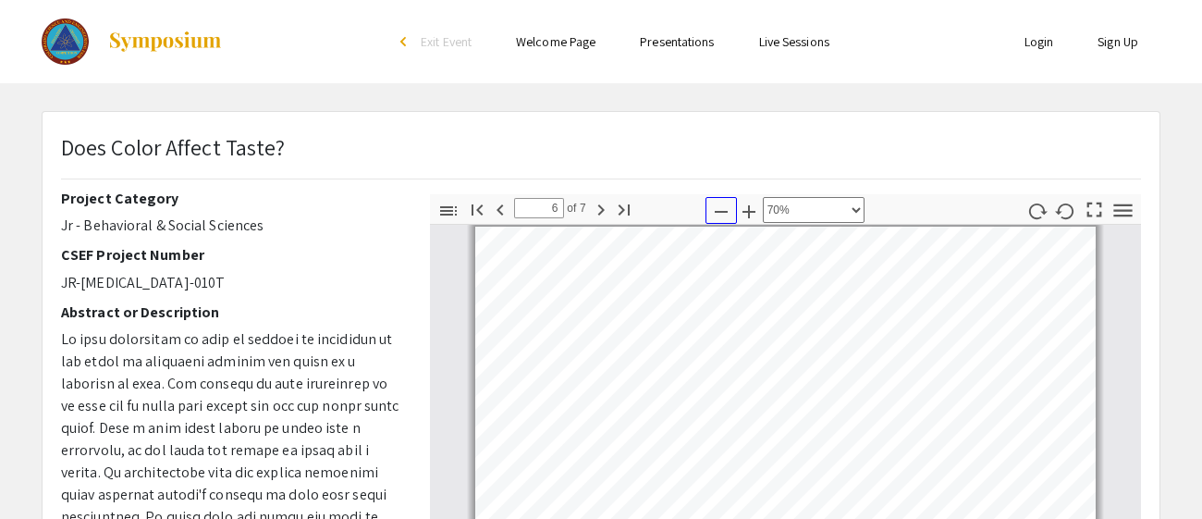
click at [721, 201] on icon "button" at bounding box center [721, 212] width 22 height 22
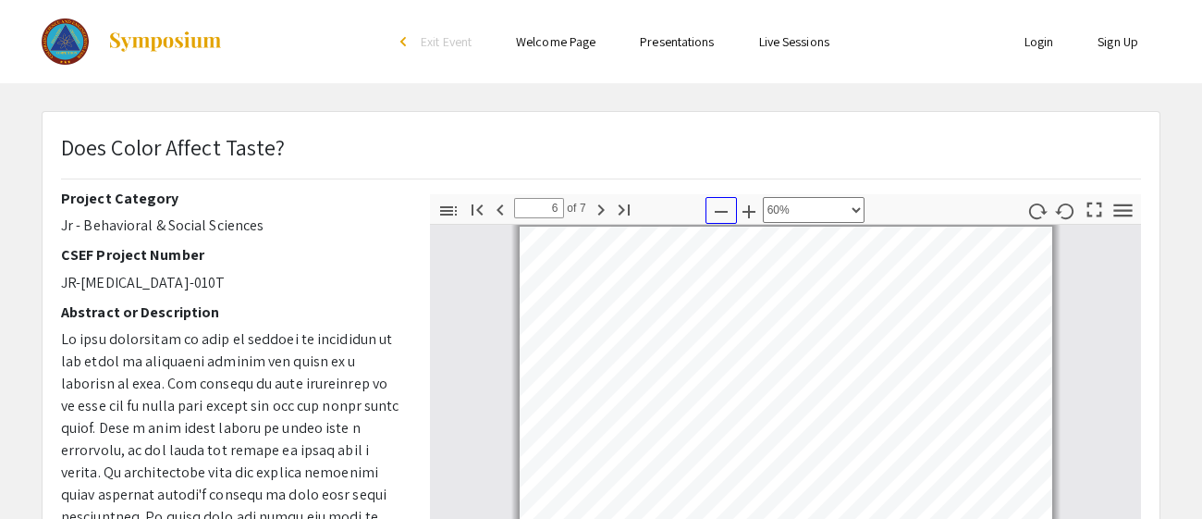
click at [721, 201] on icon "button" at bounding box center [721, 212] width 22 height 22
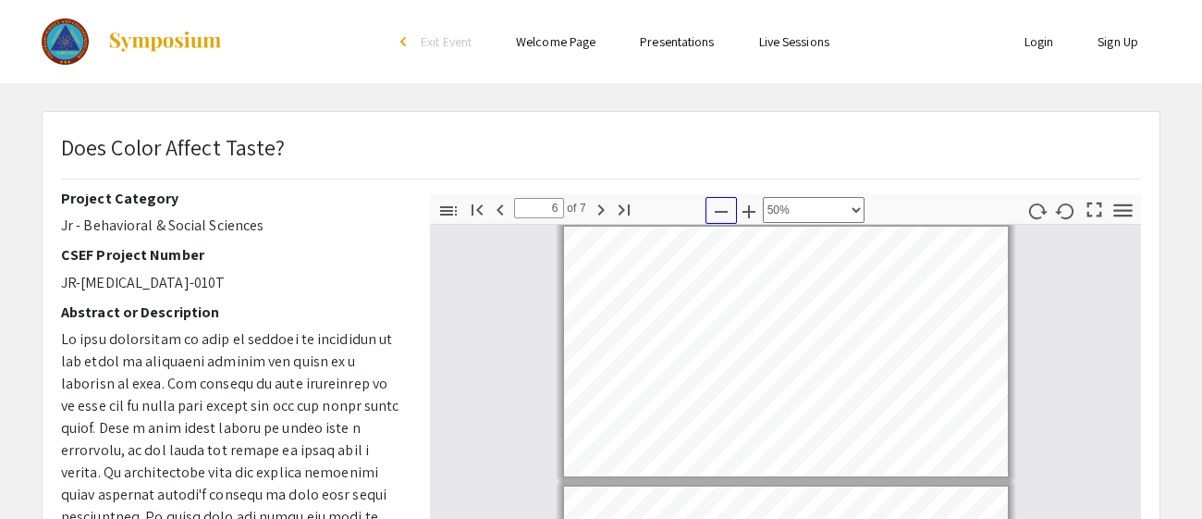
click at [721, 201] on icon "button" at bounding box center [721, 212] width 22 height 22
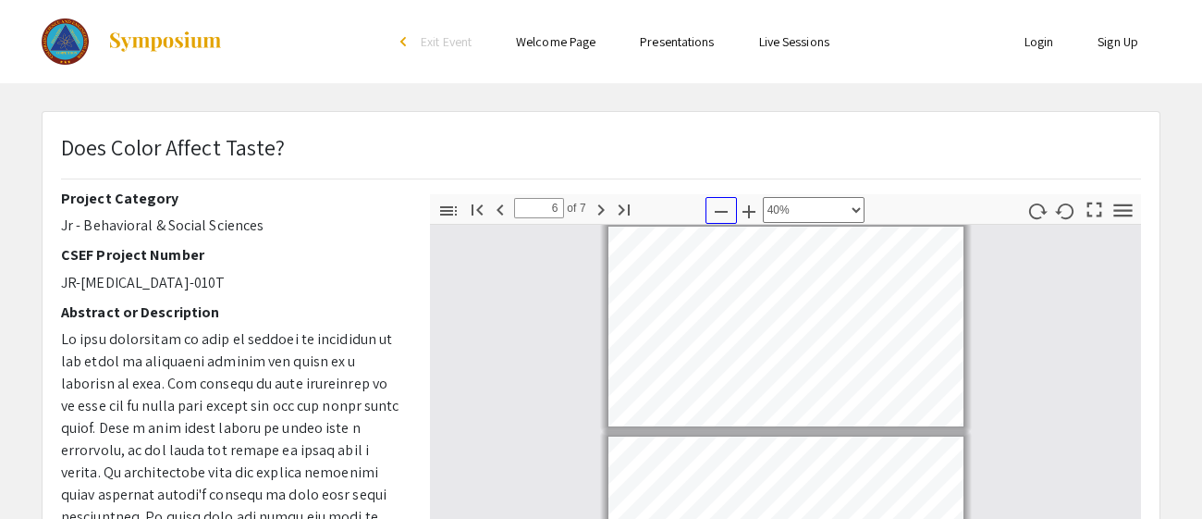
click at [721, 201] on icon "button" at bounding box center [721, 212] width 22 height 22
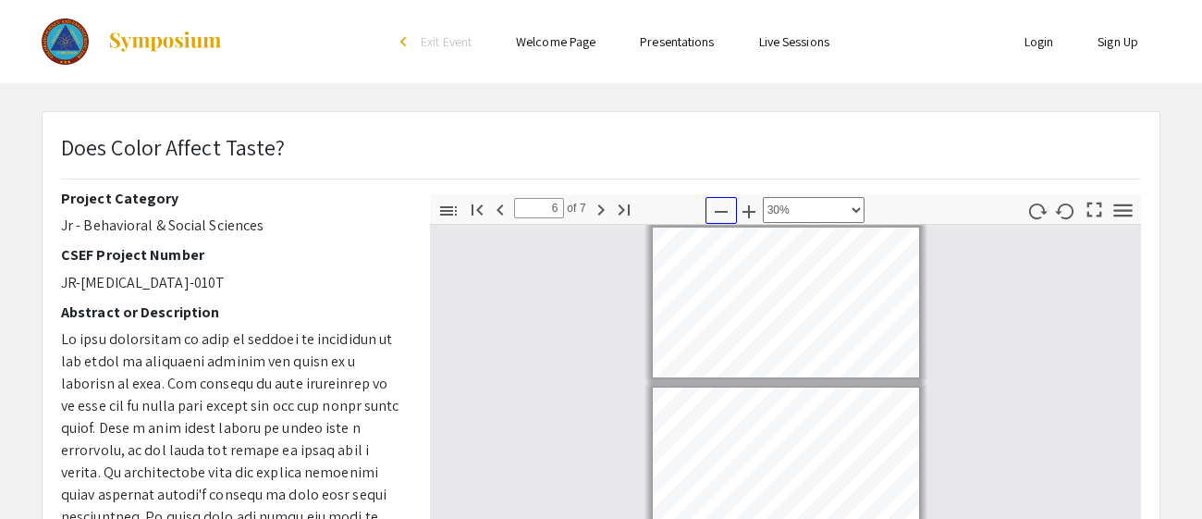
click at [721, 201] on icon "button" at bounding box center [721, 212] width 22 height 22
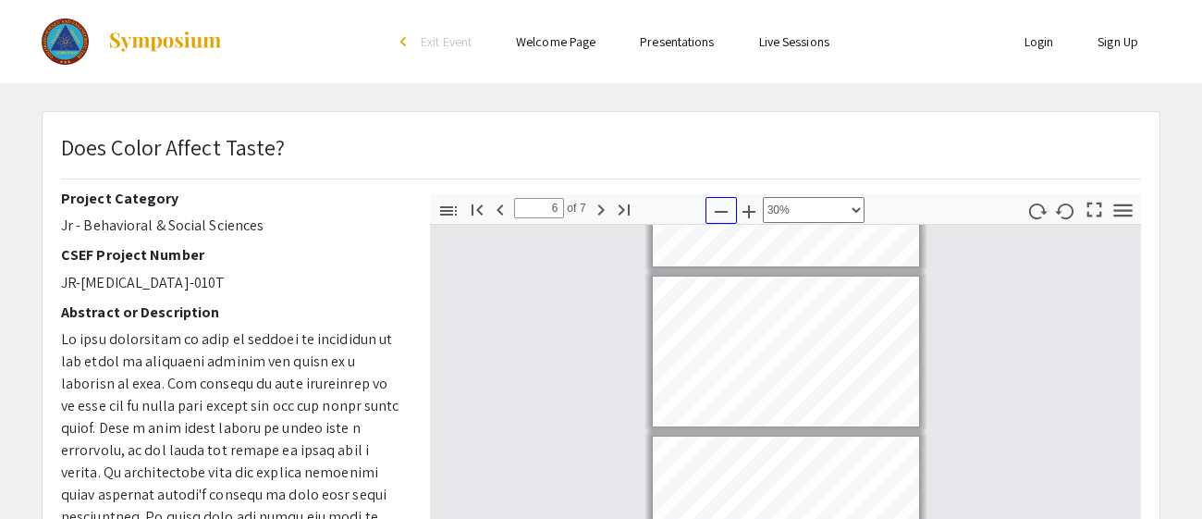
click at [721, 201] on icon "button" at bounding box center [721, 212] width 22 height 22
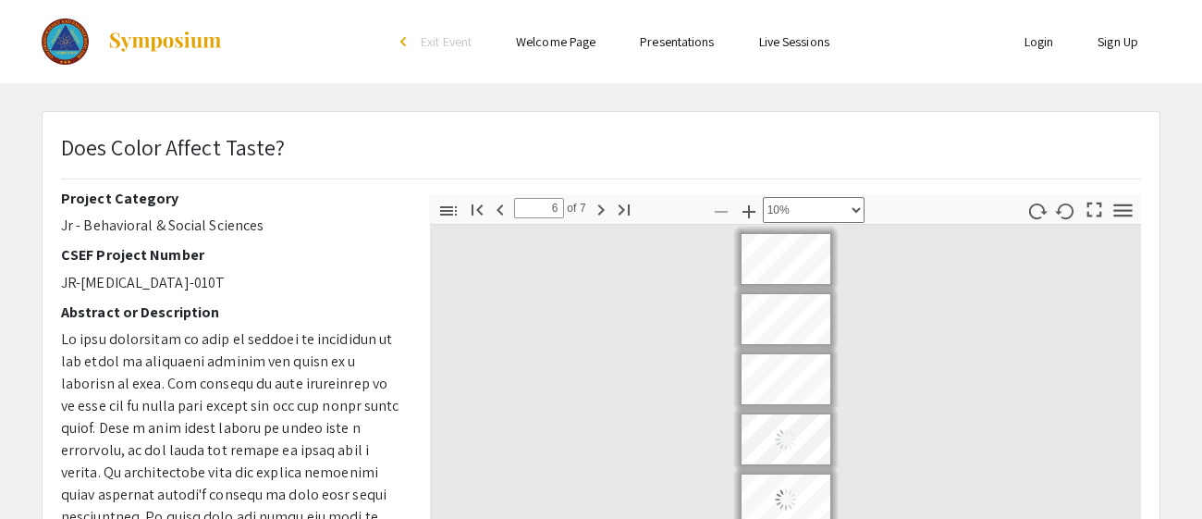
scroll to position [0, 0]
click at [747, 203] on icon "button" at bounding box center [749, 212] width 22 height 22
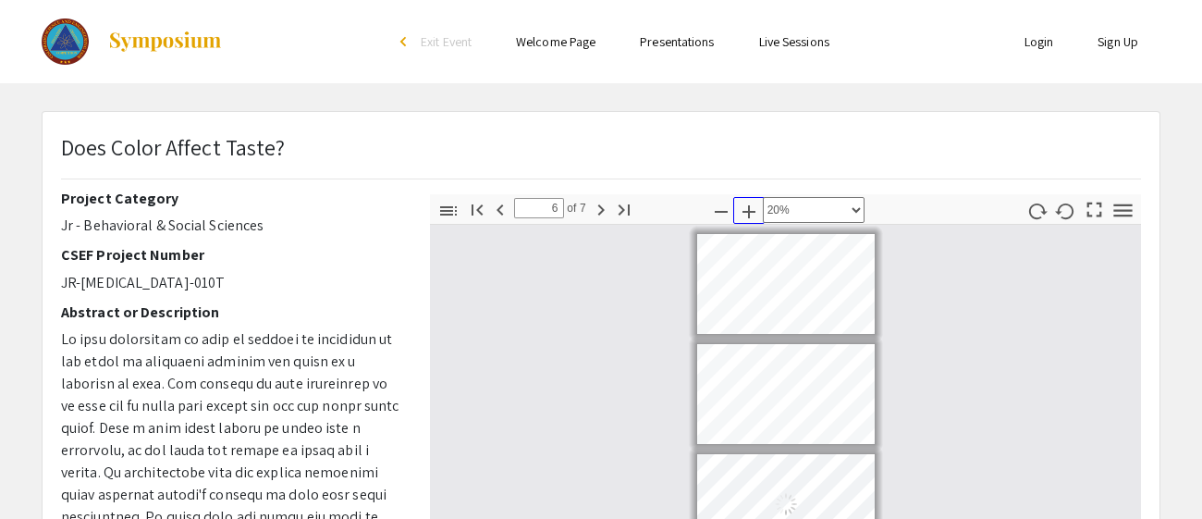
scroll to position [9, 0]
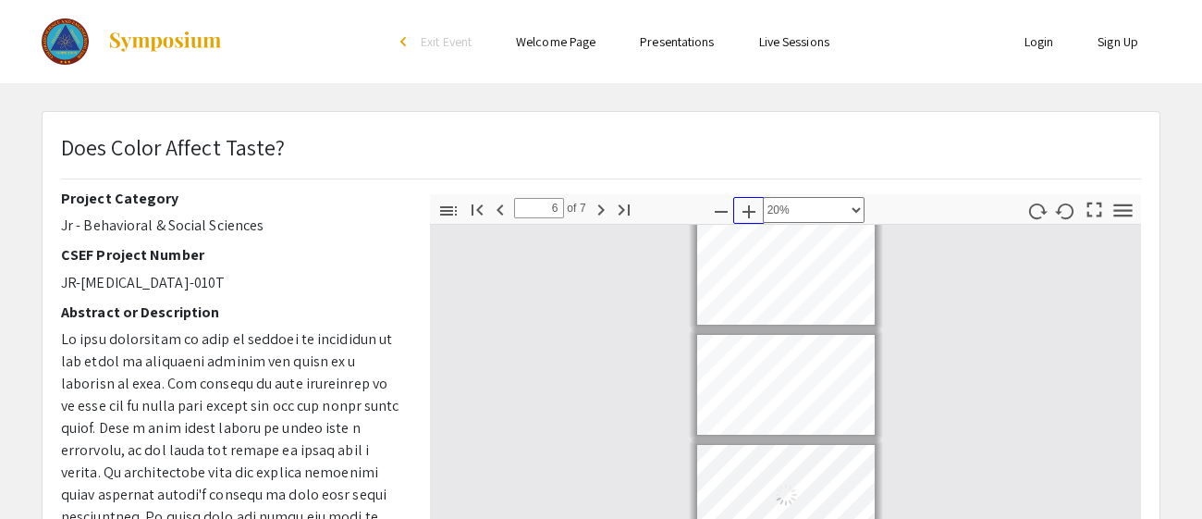
click at [747, 203] on icon "button" at bounding box center [749, 212] width 22 height 22
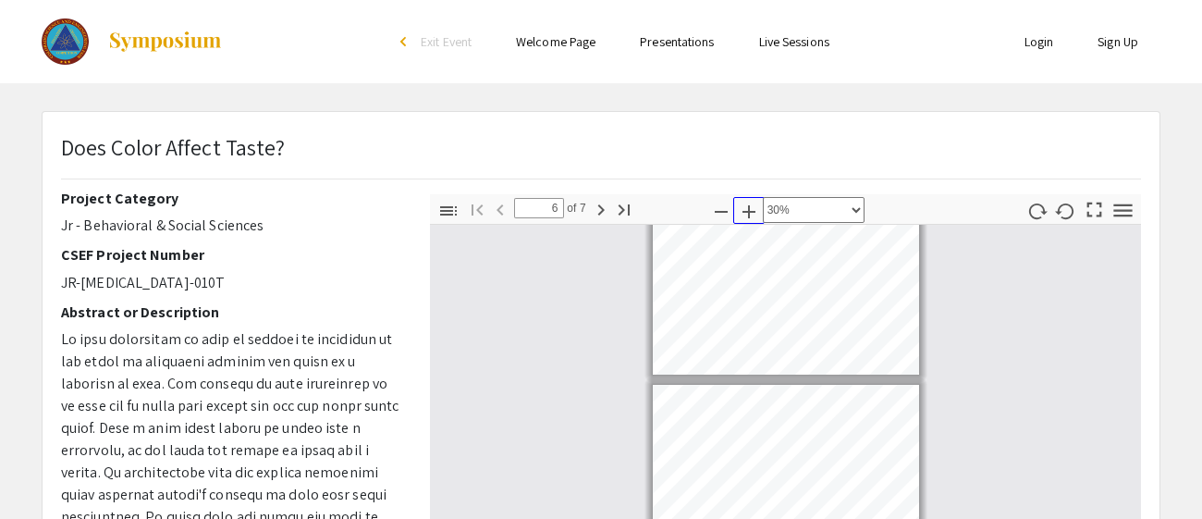
click at [747, 203] on icon "button" at bounding box center [749, 212] width 22 height 22
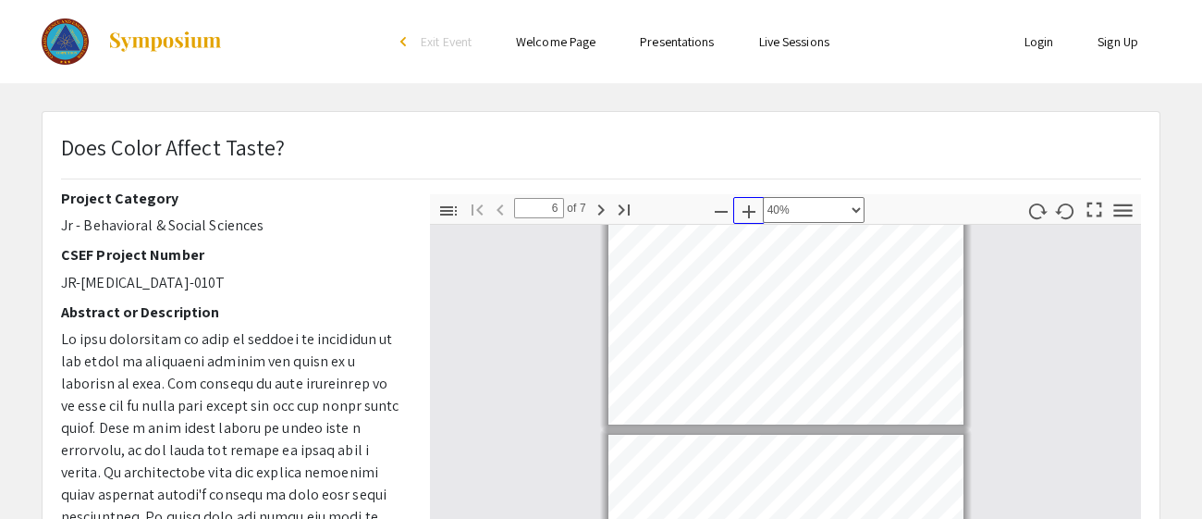
click at [747, 203] on icon "button" at bounding box center [749, 212] width 22 height 22
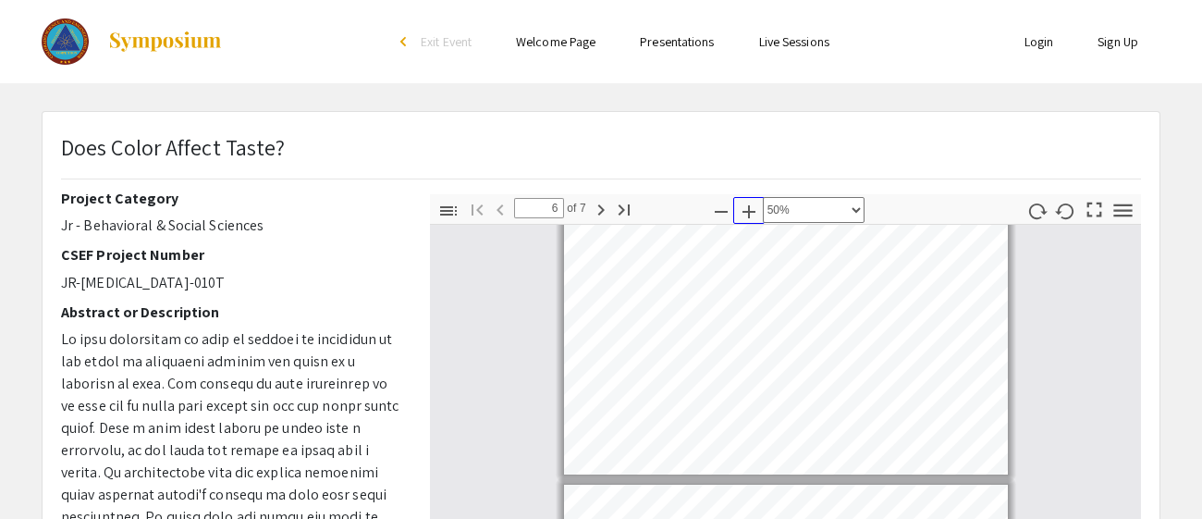
click at [747, 203] on icon "button" at bounding box center [749, 212] width 22 height 22
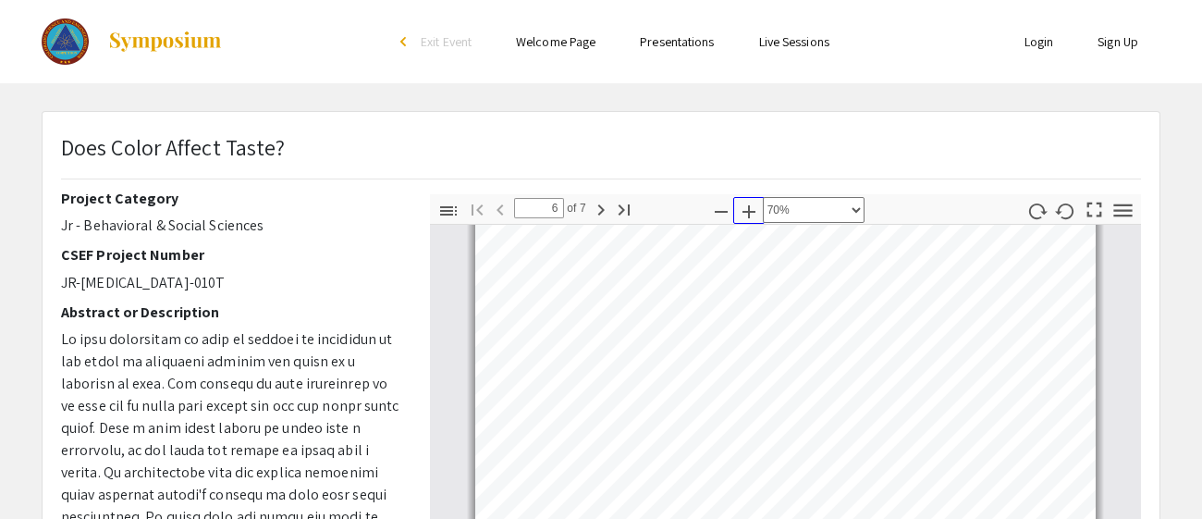
click at [747, 203] on icon "button" at bounding box center [749, 212] width 22 height 22
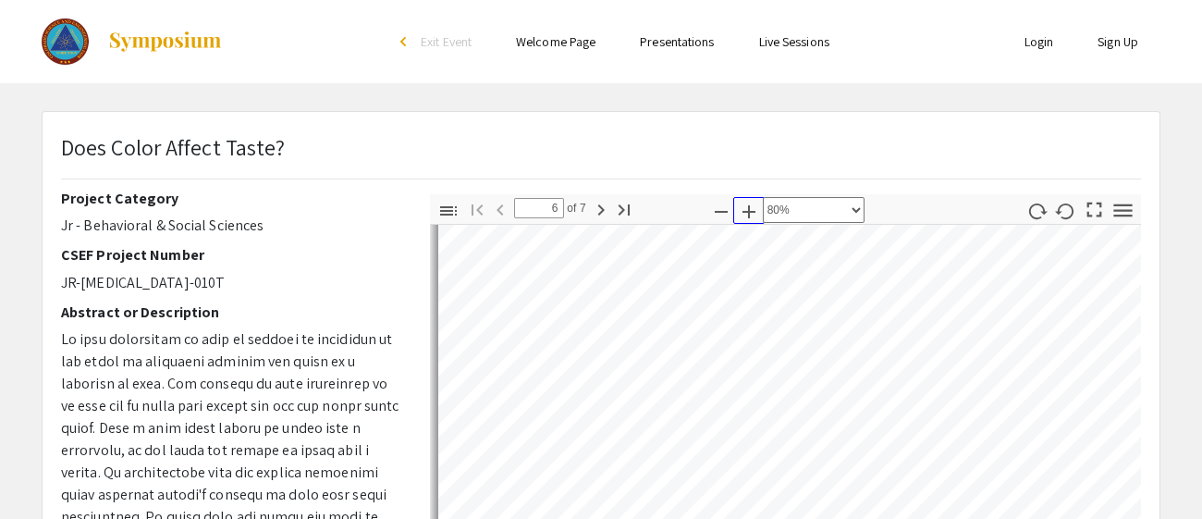
click at [747, 203] on icon "button" at bounding box center [749, 212] width 22 height 22
click at [746, 203] on icon "button" at bounding box center [749, 212] width 22 height 22
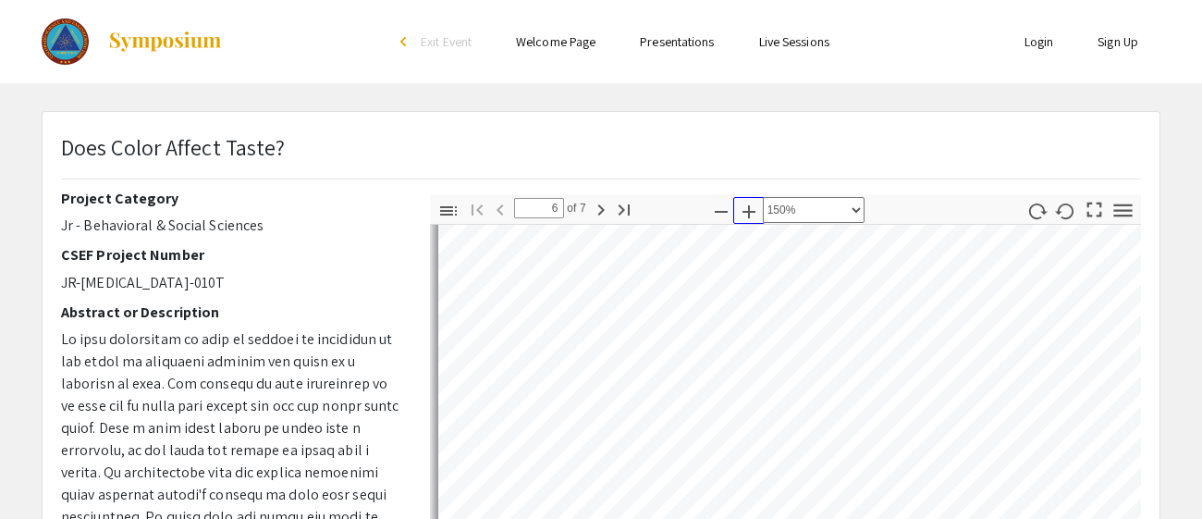
scroll to position [11, 0]
click at [746, 203] on icon "button" at bounding box center [749, 212] width 22 height 22
click at [836, 210] on select "Automatic Zoom Actual Size Page Fit Page Width 50% 100% 125% 150% 200% 300% 400…" at bounding box center [814, 210] width 102 height 26
click at [748, 209] on icon "button" at bounding box center [749, 212] width 22 height 22
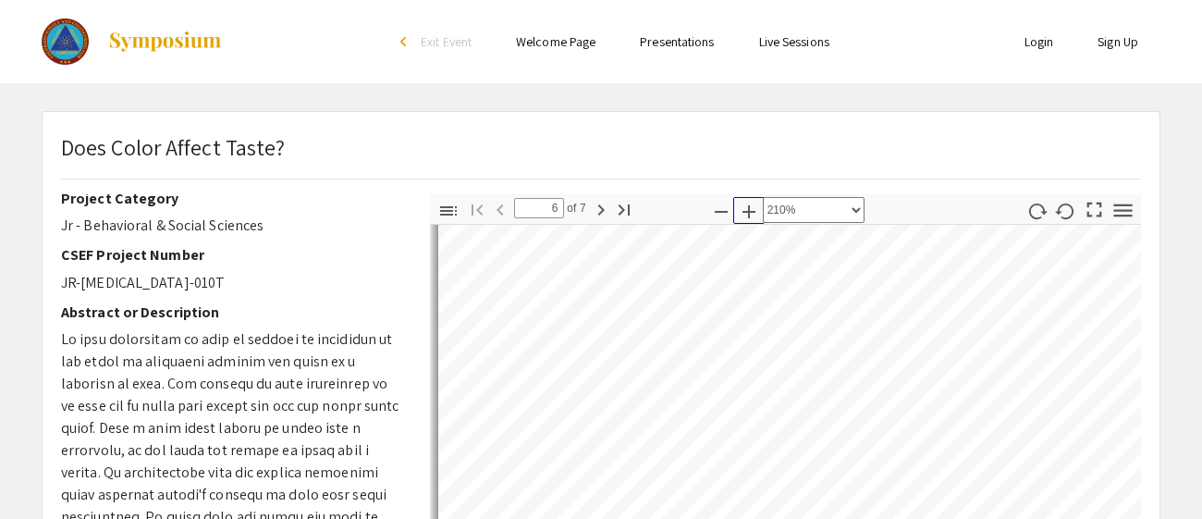
click at [748, 209] on icon "button" at bounding box center [749, 212] width 22 height 22
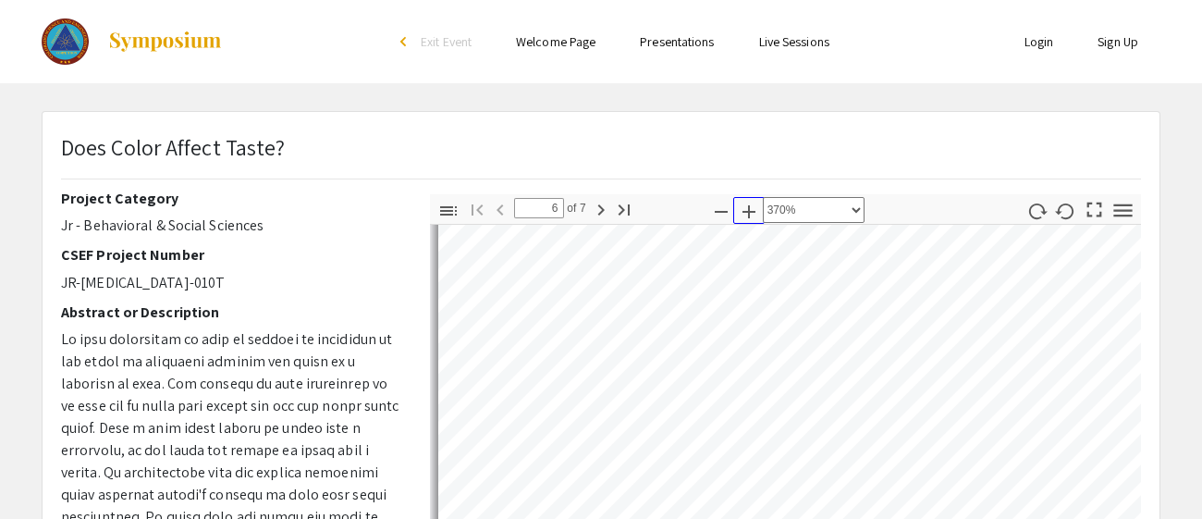
scroll to position [14, 0]
click at [748, 209] on icon "button" at bounding box center [749, 212] width 22 height 22
click at [798, 211] on select "Automatic Zoom Actual Size Page Fit Page Width 50% 100% 125% 150% 200% 300% 400…" at bounding box center [814, 210] width 102 height 26
click at [765, 197] on select "Automatic Zoom Actual Size Page Fit Page Width 50% 100% 125% 150% 200% 300% 400…" at bounding box center [814, 210] width 102 height 26
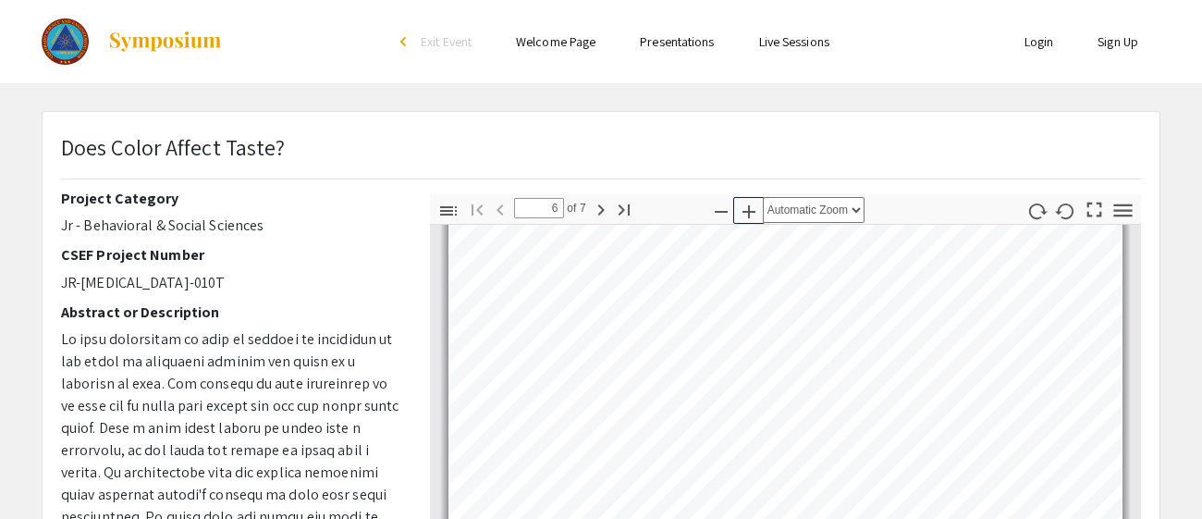
click at [753, 201] on icon "button" at bounding box center [749, 212] width 22 height 22
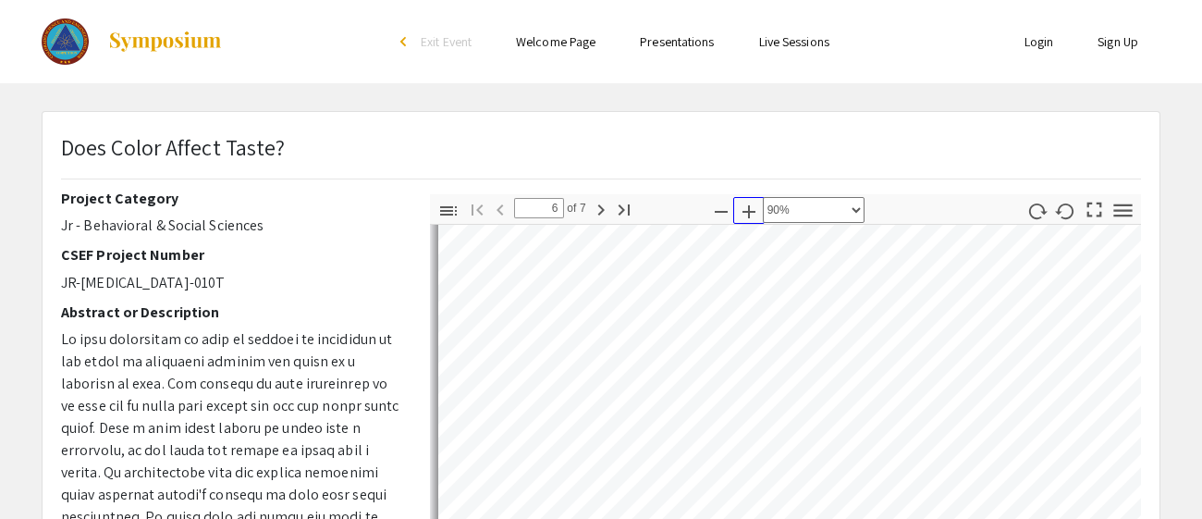
click at [753, 201] on icon "button" at bounding box center [749, 212] width 22 height 22
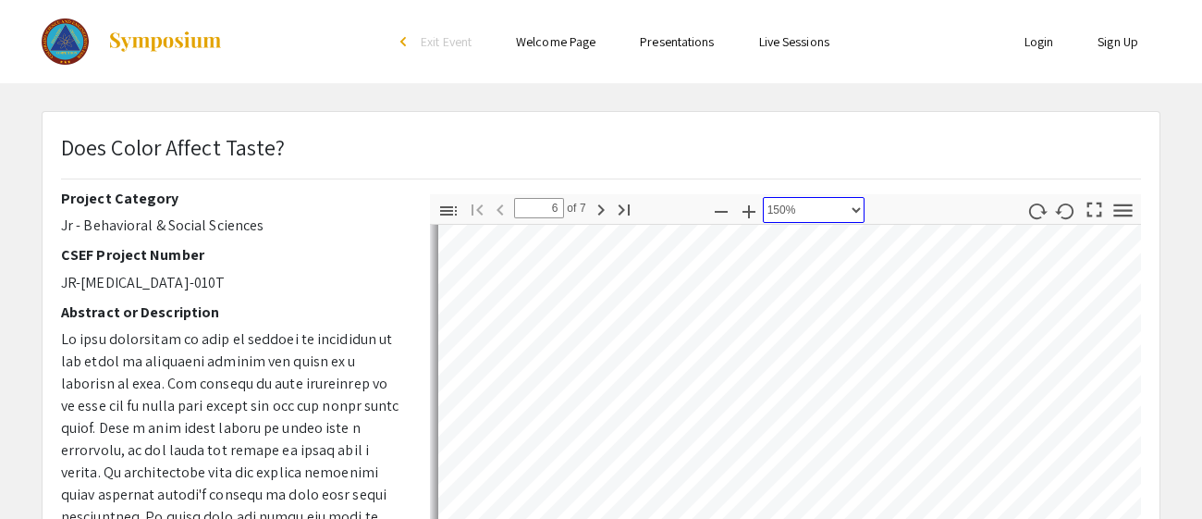
click at [792, 200] on select "Automatic Zoom Actual Size Page Fit Page Width 50% 100% 125% 150% 200% 300% 400…" at bounding box center [814, 210] width 102 height 26
click at [801, 211] on select "Automatic Zoom Actual Size Page Fit Page Width 50% 100% 125% 150% 200% 300% 400…" at bounding box center [814, 210] width 102 height 26
click at [757, 207] on icon "button" at bounding box center [749, 212] width 22 height 22
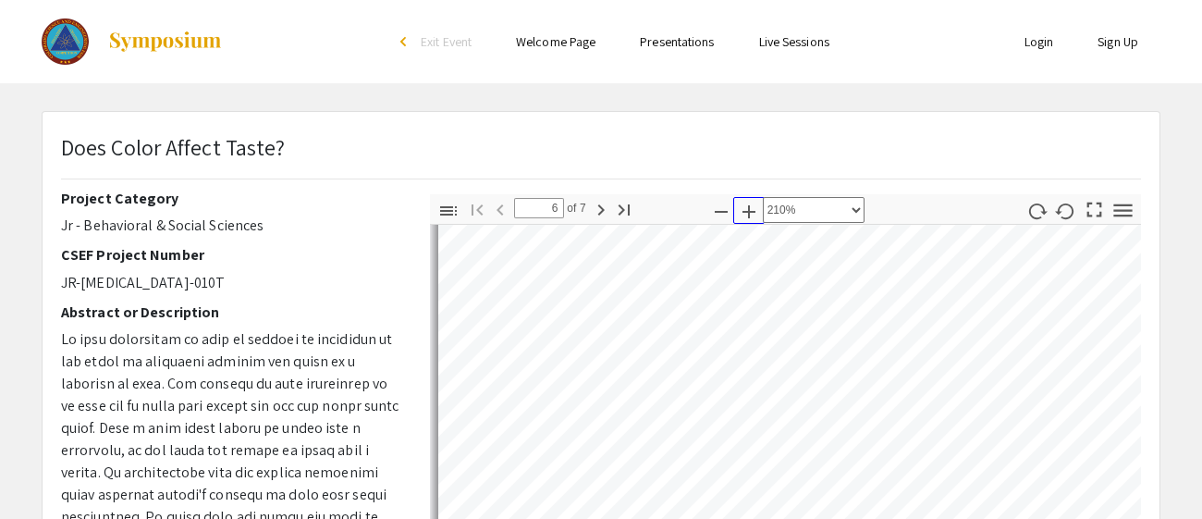
click at [757, 207] on icon "button" at bounding box center [749, 212] width 22 height 22
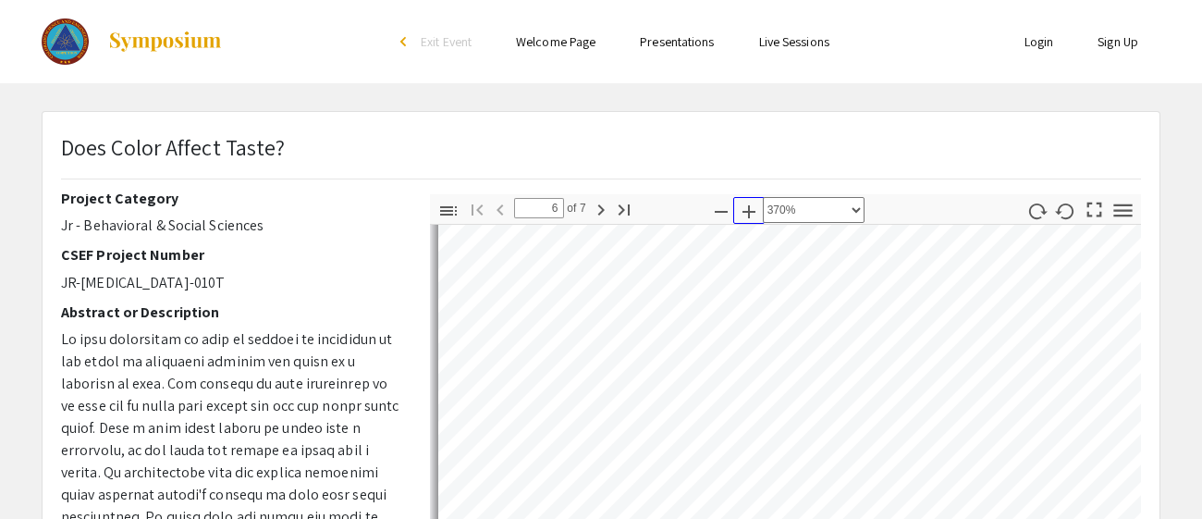
scroll to position [14, 0]
click at [757, 207] on icon "button" at bounding box center [749, 212] width 22 height 22
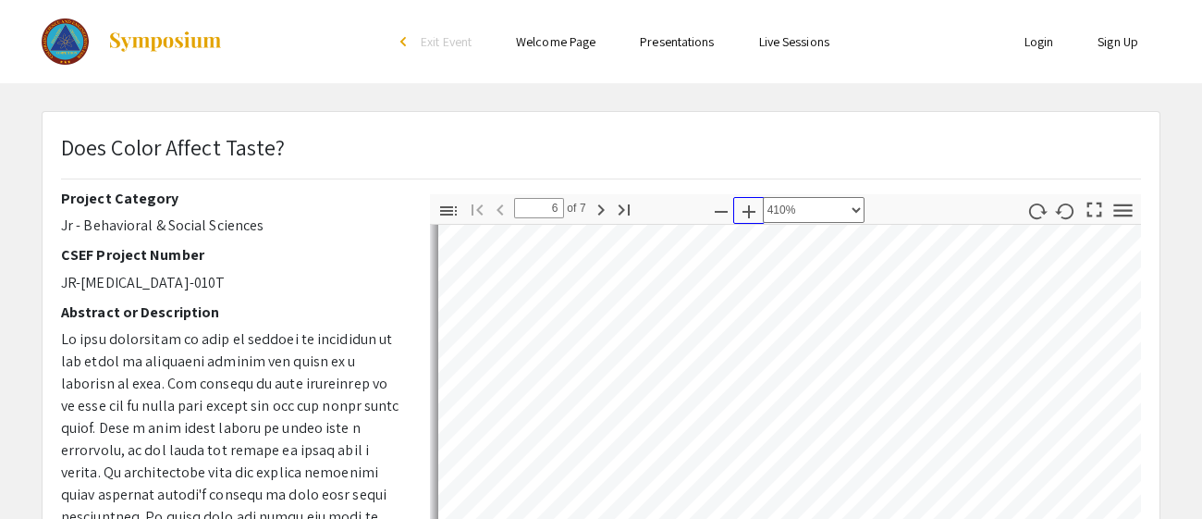
click at [757, 207] on icon "button" at bounding box center [749, 212] width 22 height 22
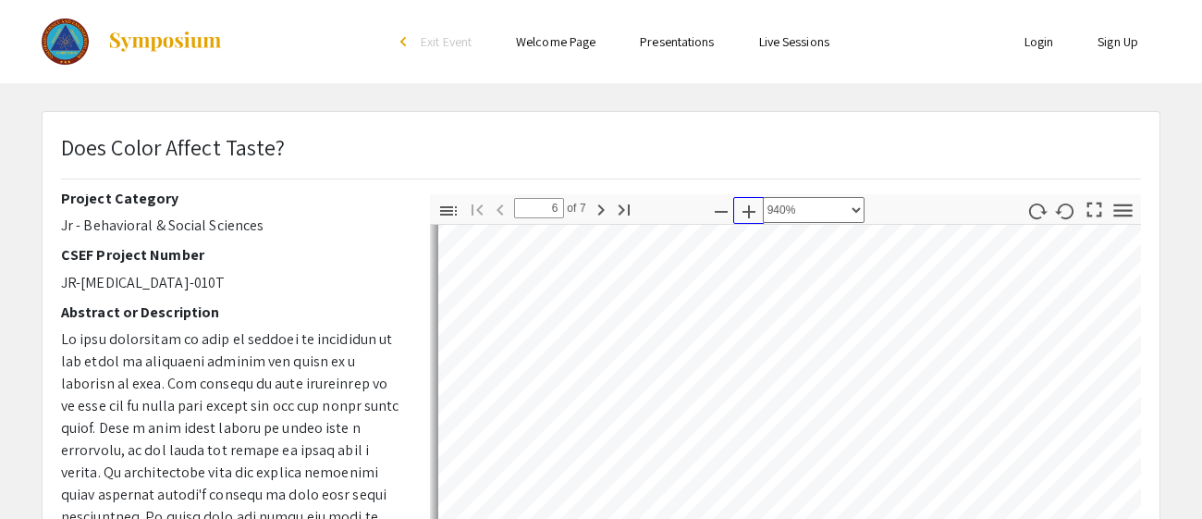
click at [757, 207] on icon "button" at bounding box center [749, 212] width 22 height 22
click at [727, 204] on icon "button" at bounding box center [721, 212] width 22 height 22
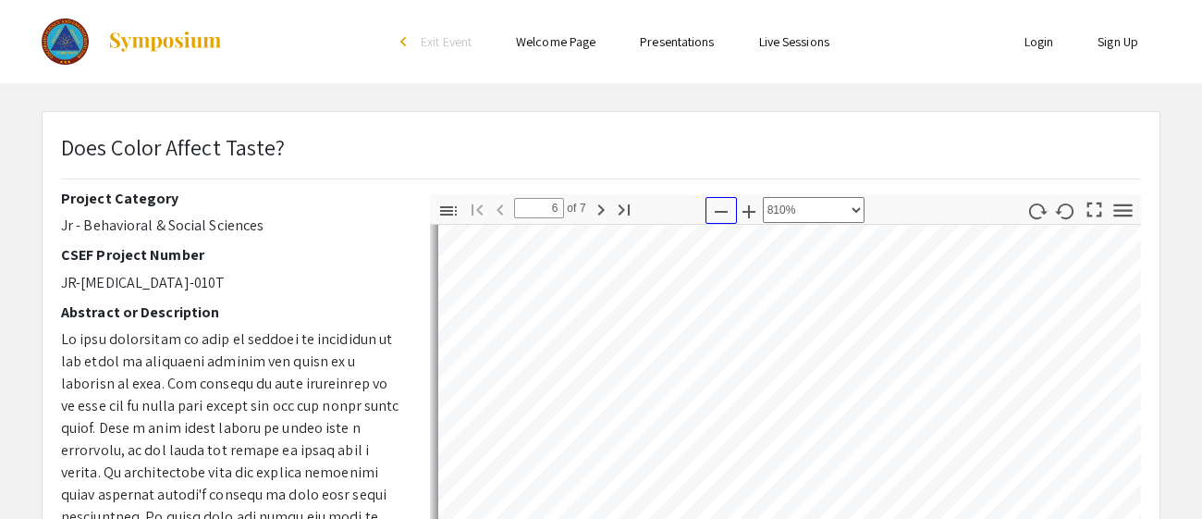
click at [727, 204] on icon "button" at bounding box center [721, 212] width 22 height 22
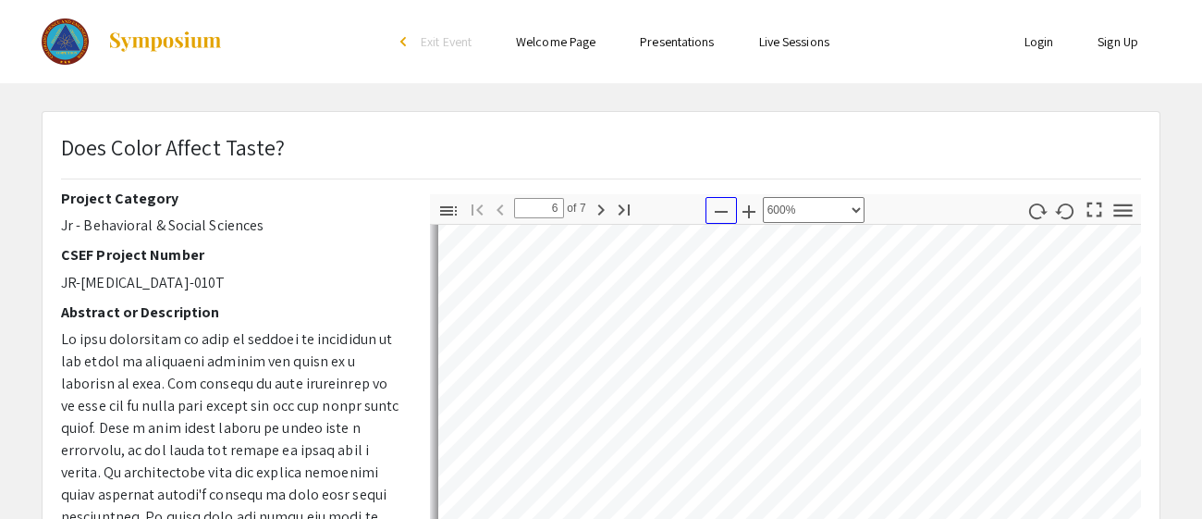
click at [727, 204] on icon "button" at bounding box center [721, 212] width 22 height 22
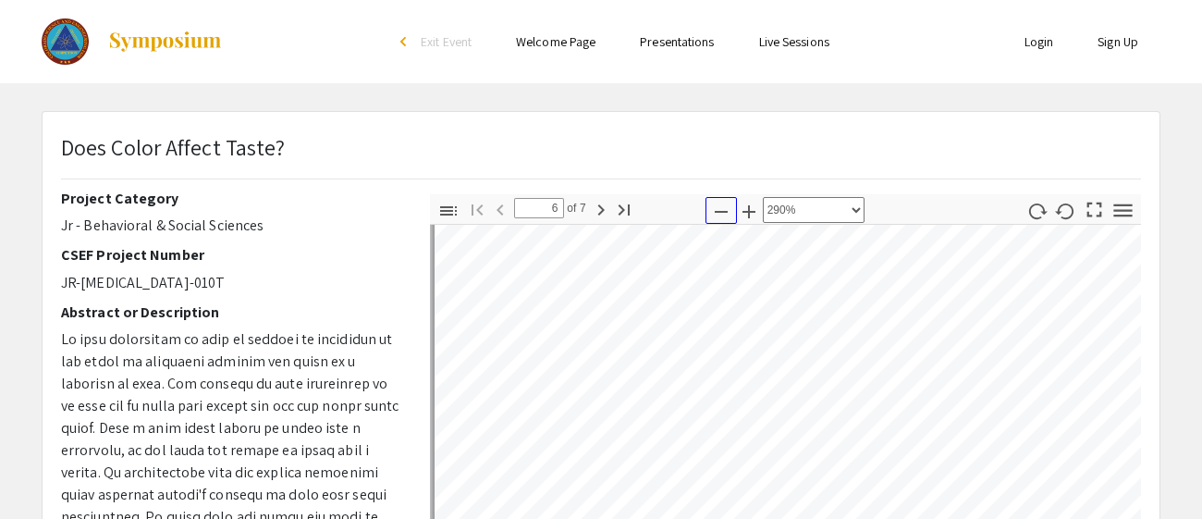
click at [727, 204] on icon "button" at bounding box center [721, 212] width 22 height 22
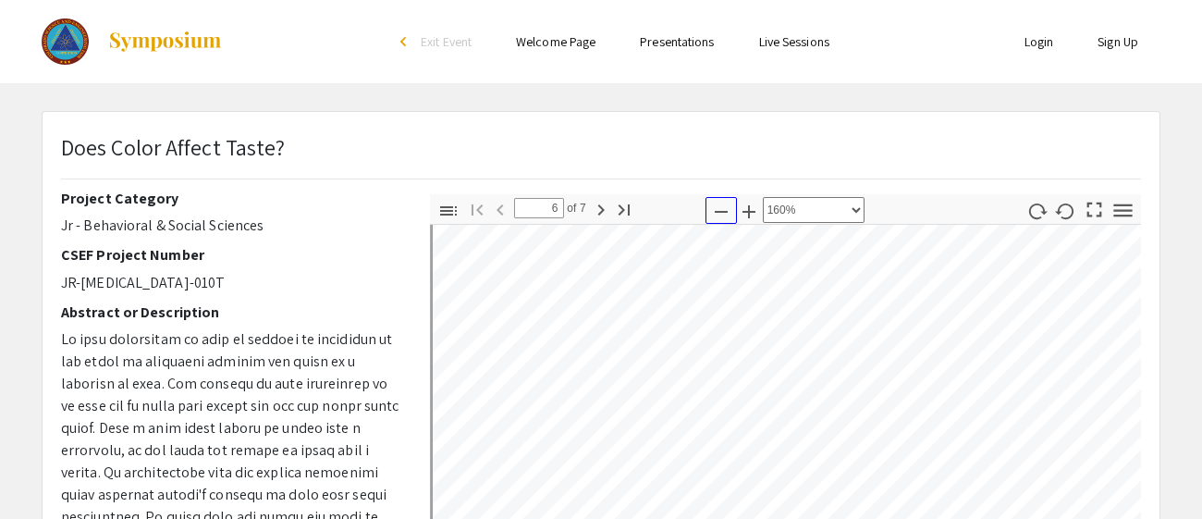
click at [727, 204] on icon "button" at bounding box center [721, 212] width 22 height 22
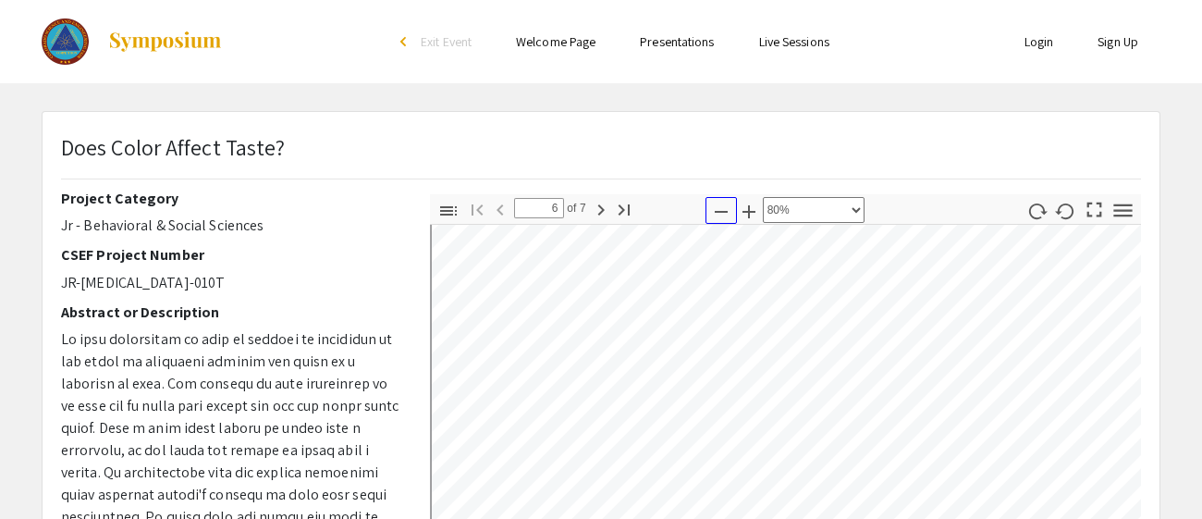
scroll to position [31, 6]
click at [727, 204] on icon "button" at bounding box center [721, 212] width 22 height 22
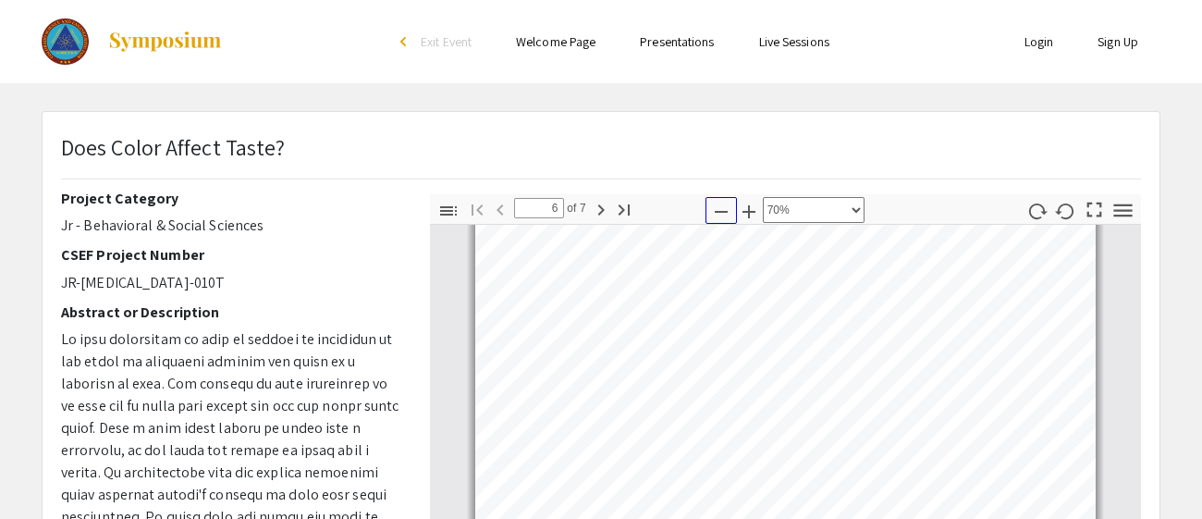
click at [727, 204] on icon "button" at bounding box center [721, 212] width 22 height 22
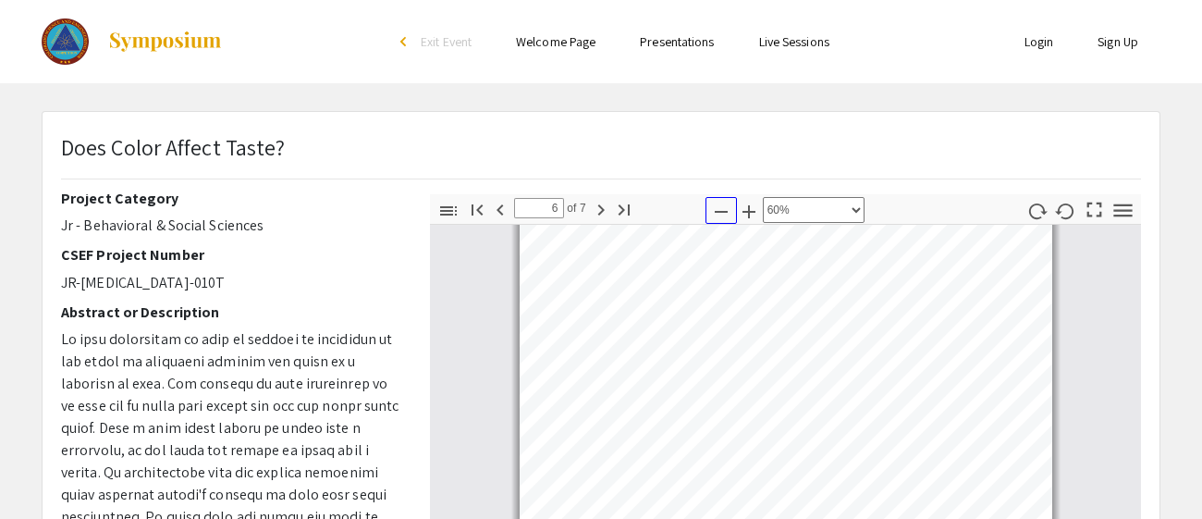
click at [727, 204] on icon "button" at bounding box center [721, 212] width 22 height 22
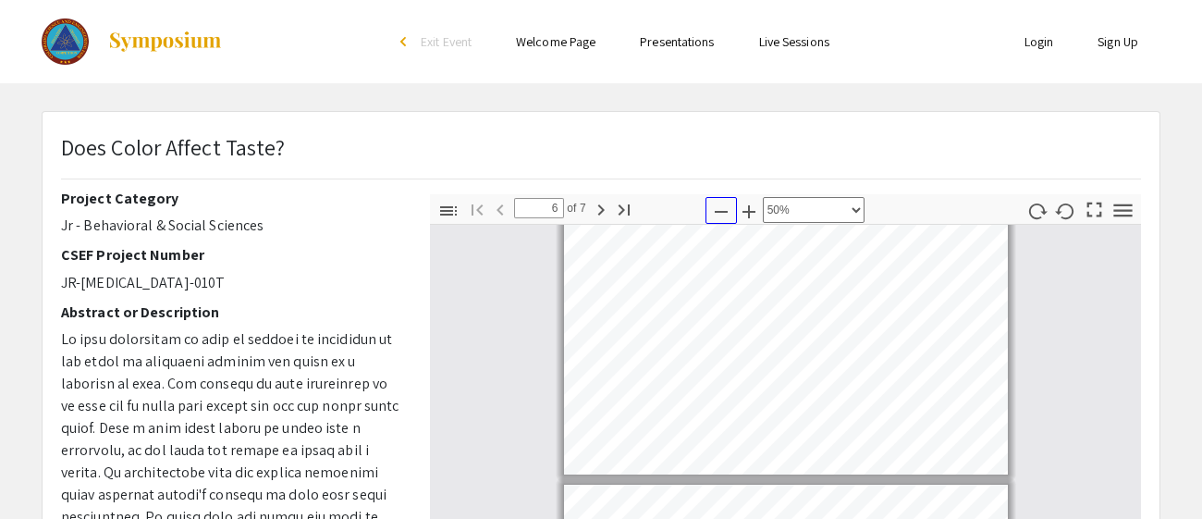
click at [727, 204] on icon "button" at bounding box center [721, 212] width 22 height 22
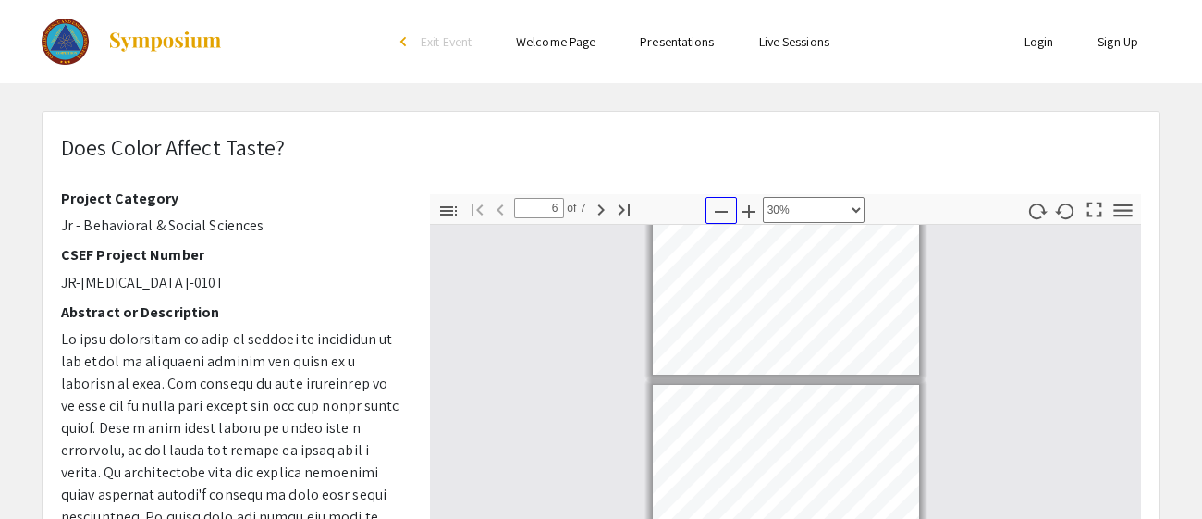
click at [727, 204] on icon "button" at bounding box center [721, 212] width 22 height 22
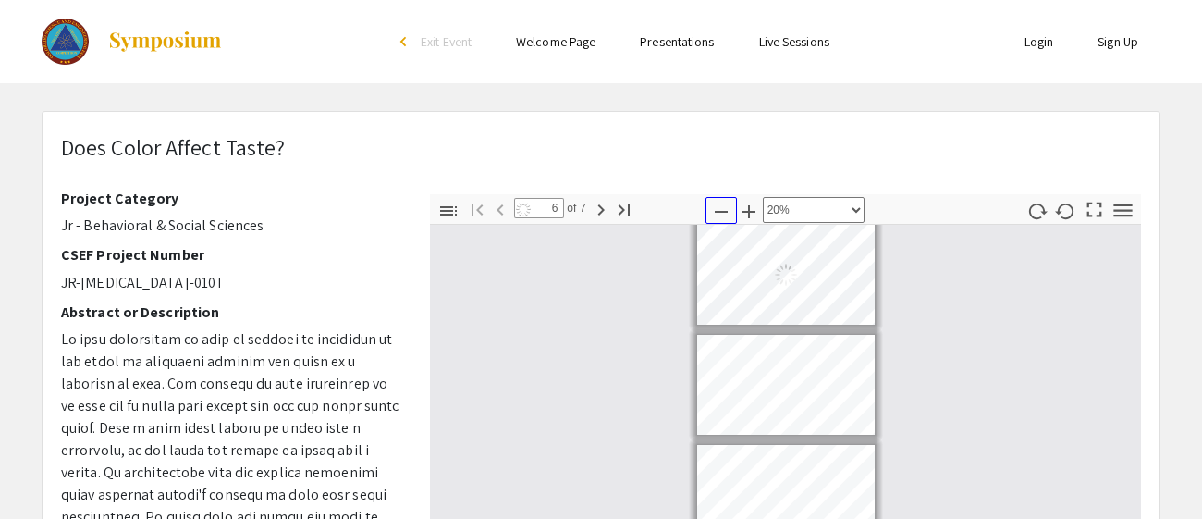
click at [727, 204] on icon "button" at bounding box center [721, 212] width 22 height 22
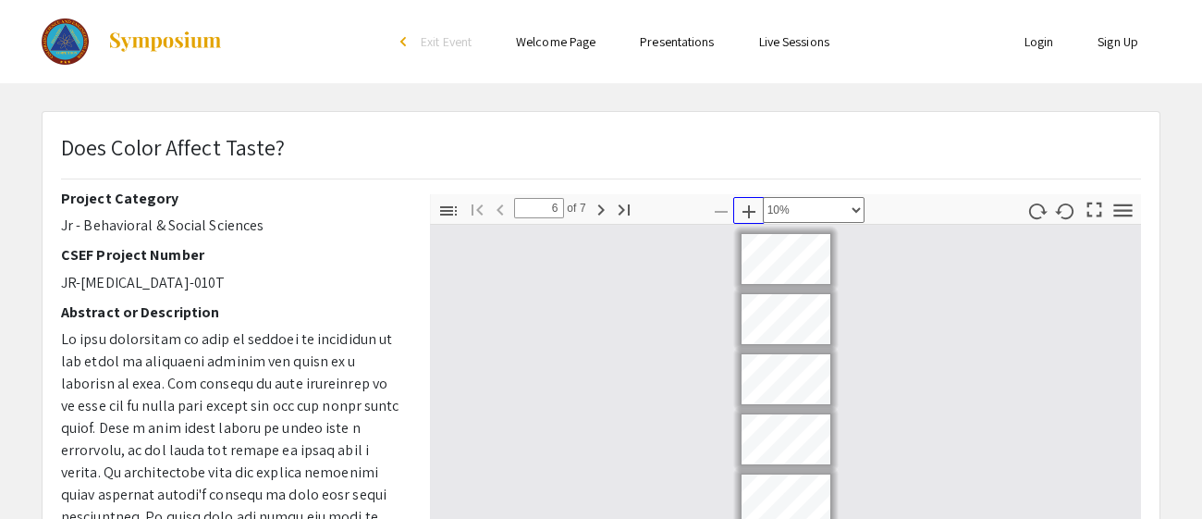
click at [755, 209] on icon "button" at bounding box center [749, 212] width 22 height 22
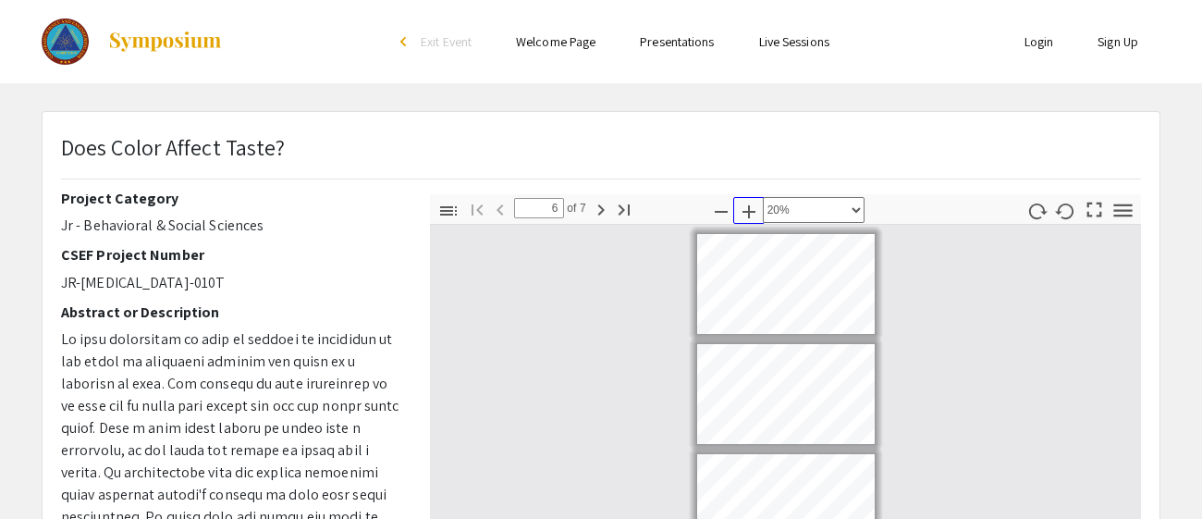
click at [755, 209] on icon "button" at bounding box center [749, 212] width 22 height 22
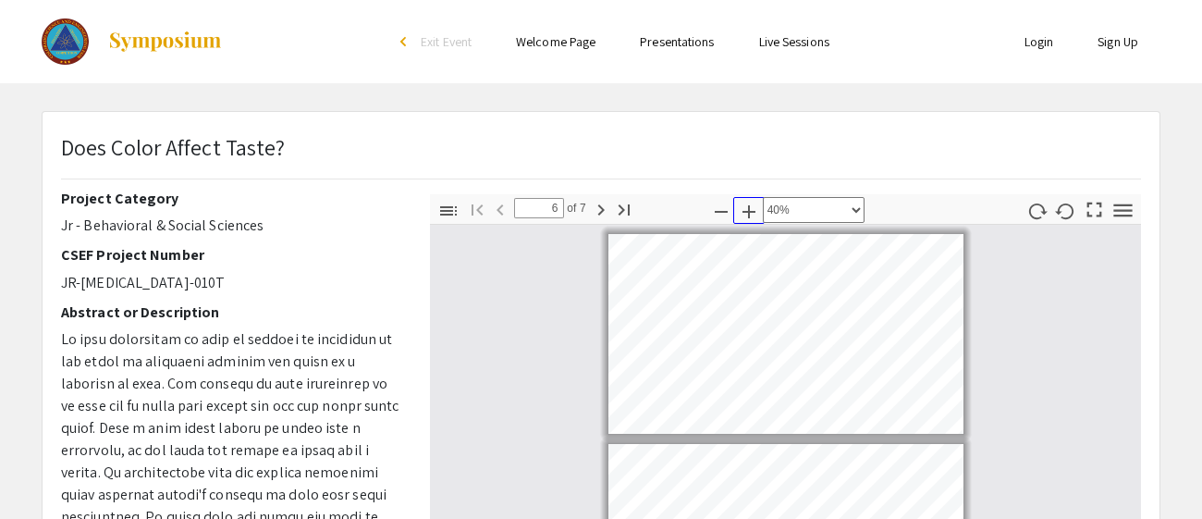
click at [755, 209] on icon "button" at bounding box center [749, 212] width 22 height 22
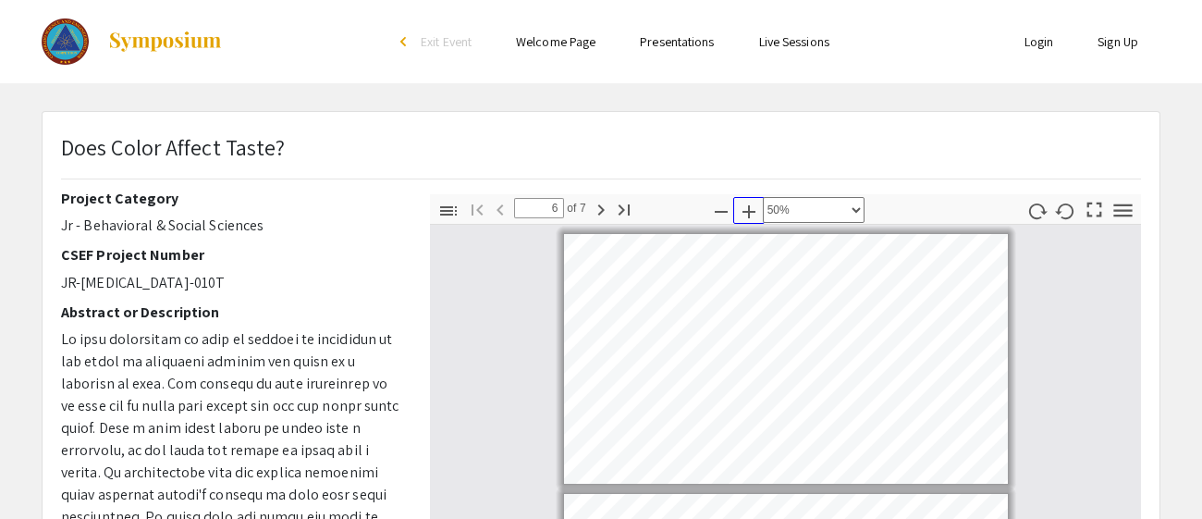
click at [755, 209] on icon "button" at bounding box center [749, 212] width 22 height 22
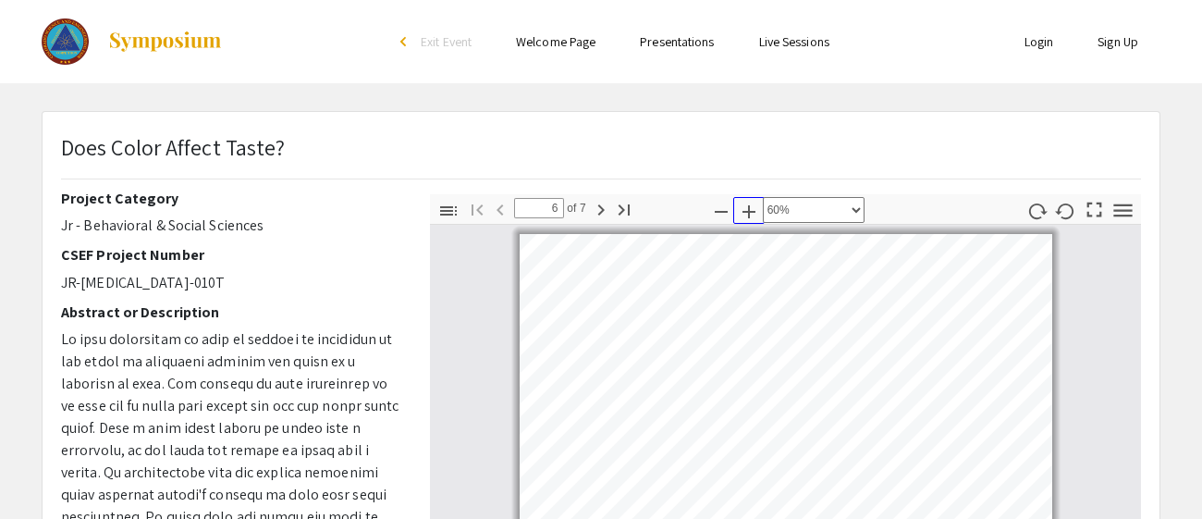
click at [755, 209] on icon "button" at bounding box center [749, 212] width 22 height 22
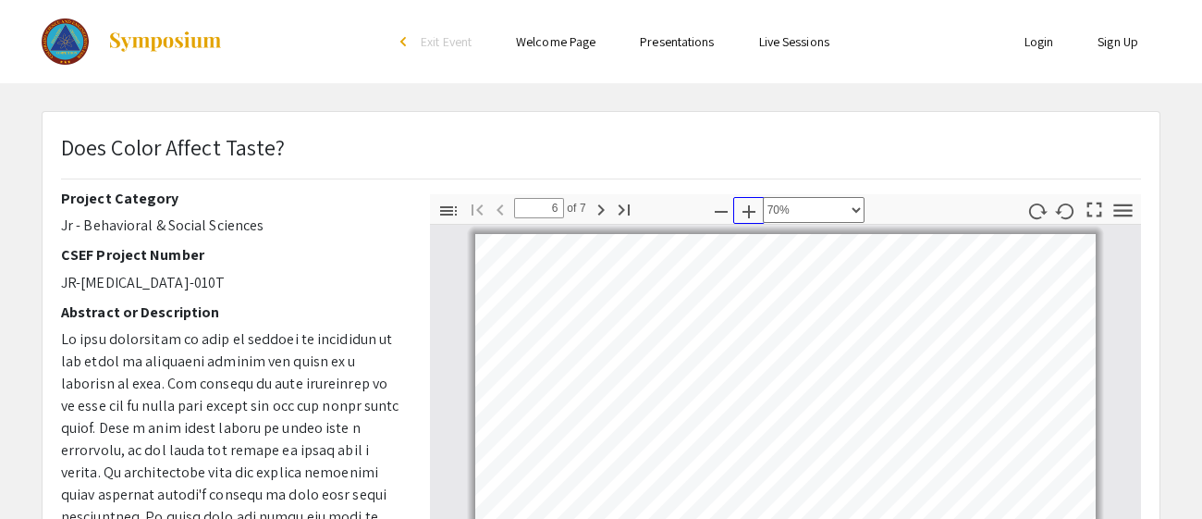
click at [755, 209] on icon "button" at bounding box center [749, 212] width 22 height 22
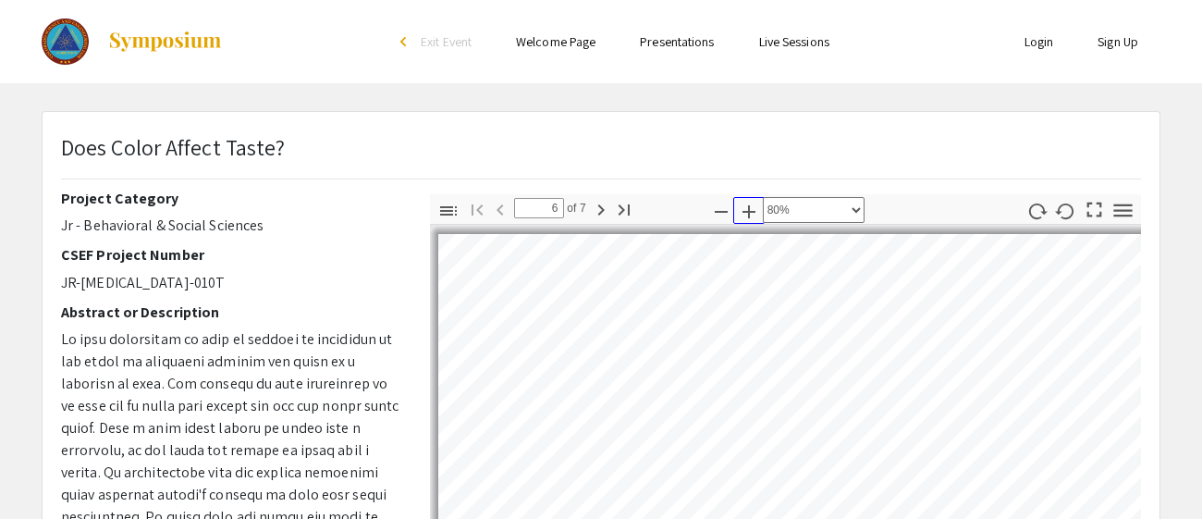
click at [755, 209] on icon "button" at bounding box center [749, 212] width 22 height 22
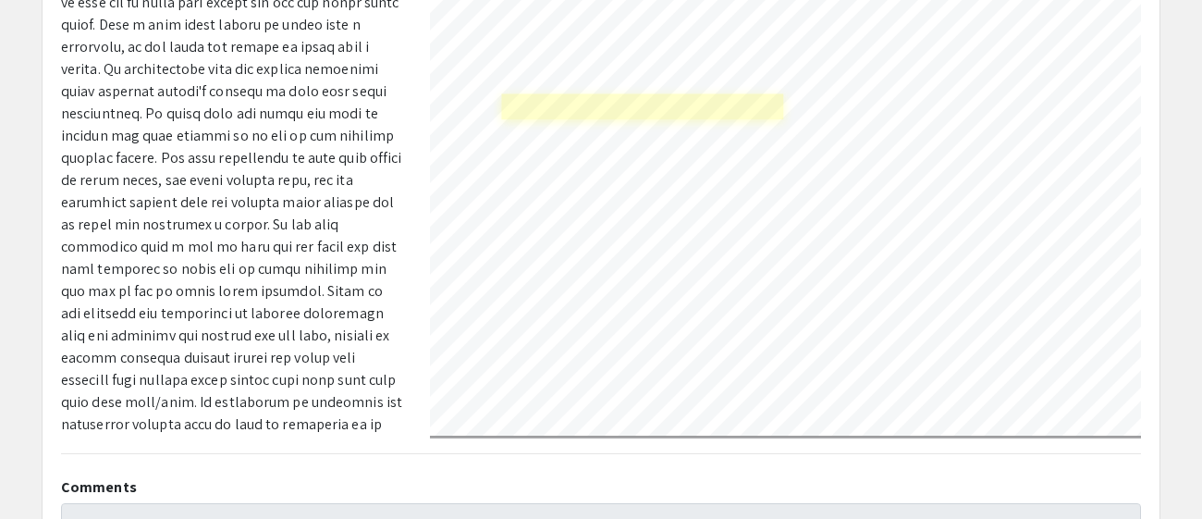
scroll to position [425, 0]
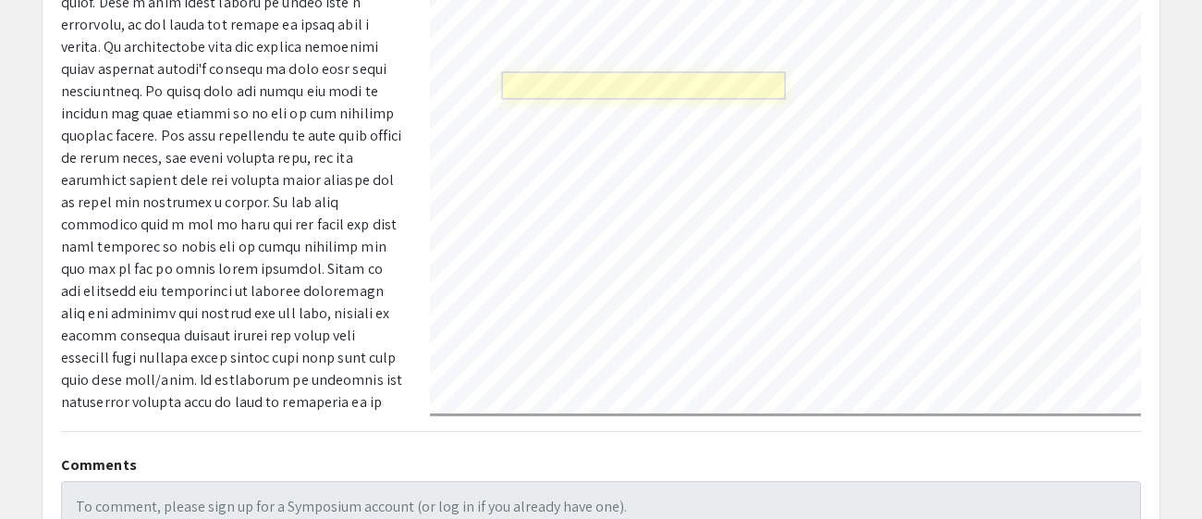
click at [592, 72] on link "Page 7" at bounding box center [643, 86] width 285 height 28
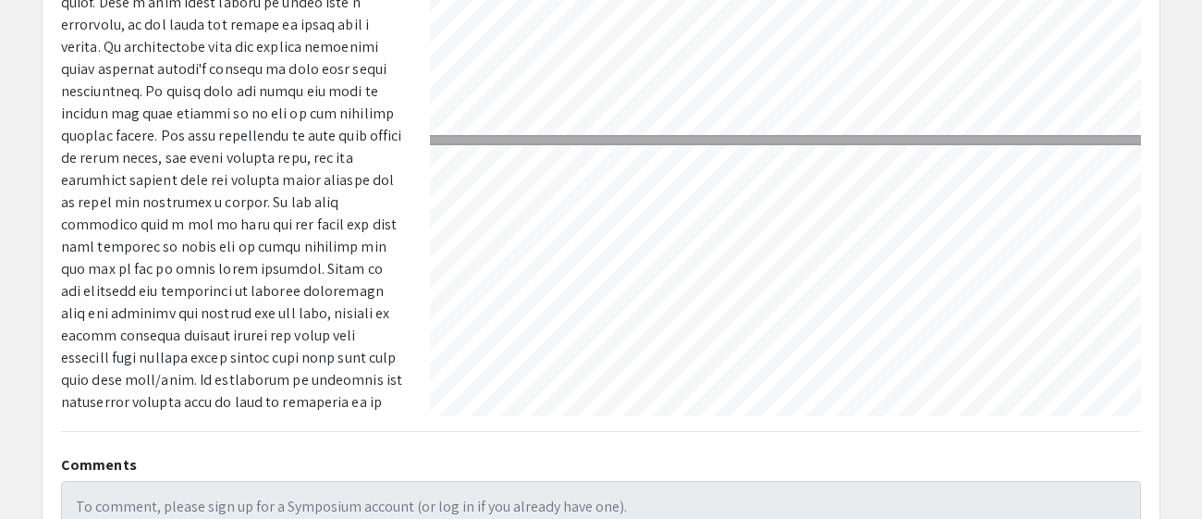
scroll to position [585, 34]
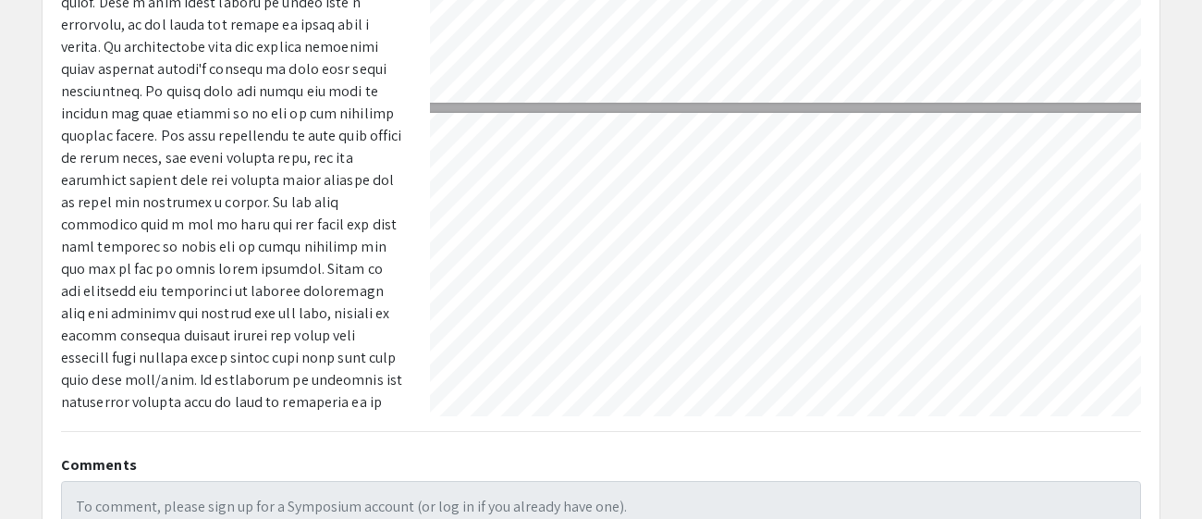
select select "custom"
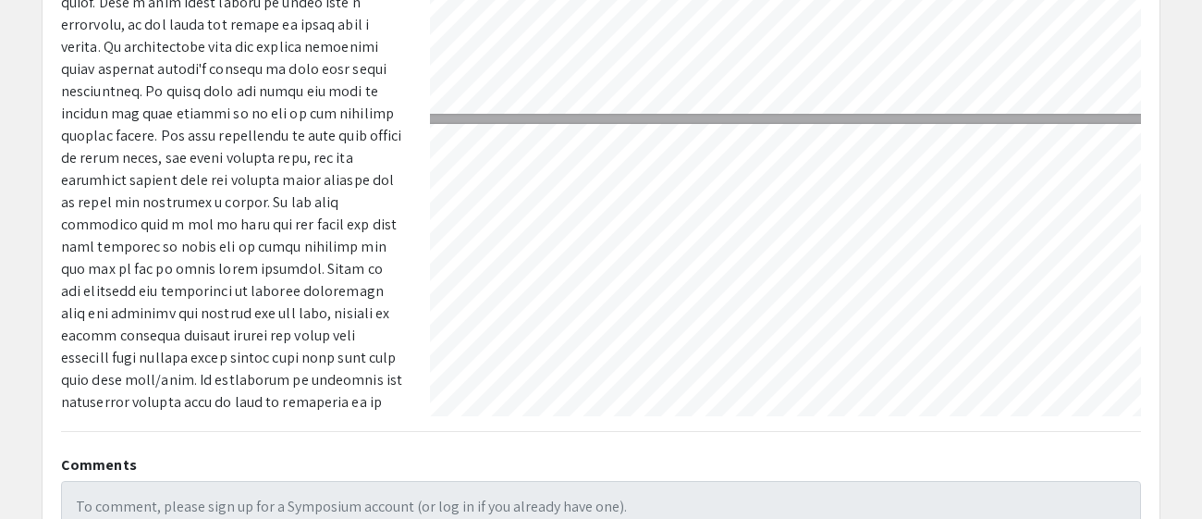
scroll to position [605, 82]
